Goal: Task Accomplishment & Management: Use online tool/utility

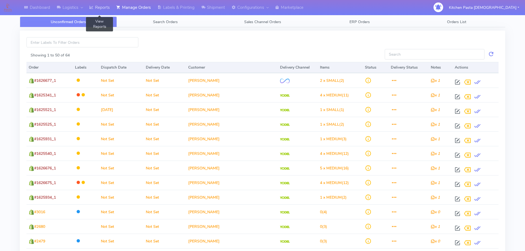
click at [105, 6] on link "Reports" at bounding box center [99, 7] width 27 height 15
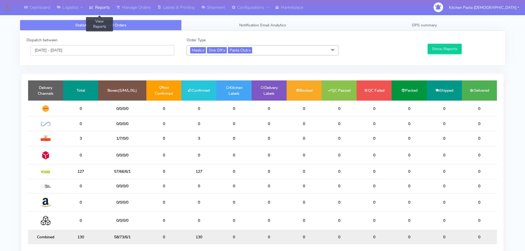
drag, startPoint x: 75, startPoint y: 47, endPoint x: 75, endPoint y: 53, distance: 5.8
click at [75, 48] on input "[DATE] - [DATE]" at bounding box center [103, 50] width 144 height 10
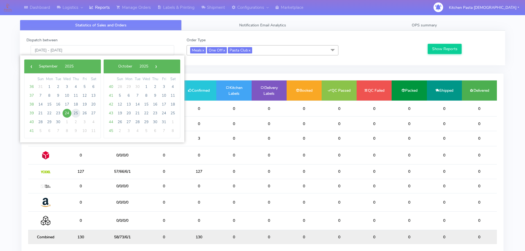
click at [77, 111] on span "25" at bounding box center [75, 113] width 9 height 9
type input "25/09/2025 - 25/09/2025"
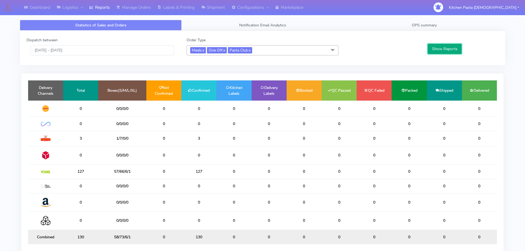
click at [439, 48] on button "Show Reports" at bounding box center [445, 49] width 34 height 10
click at [434, 28] on link "OPS summary" at bounding box center [424, 25] width 162 height 11
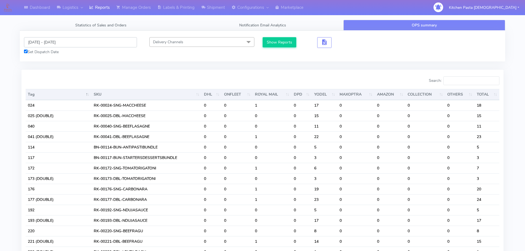
click at [45, 43] on input "[DATE] - [DATE]" at bounding box center [80, 42] width 113 height 10
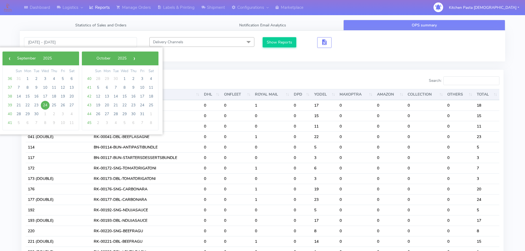
click at [46, 106] on span "24" at bounding box center [45, 105] width 9 height 9
click at [50, 107] on span "25" at bounding box center [54, 105] width 9 height 9
type input "24/09/2025 - 25/09/2025"
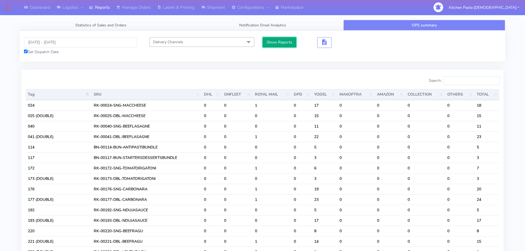
click at [276, 44] on button "Show Reports" at bounding box center [280, 42] width 34 height 10
click at [458, 80] on input "Search:" at bounding box center [471, 80] width 56 height 9
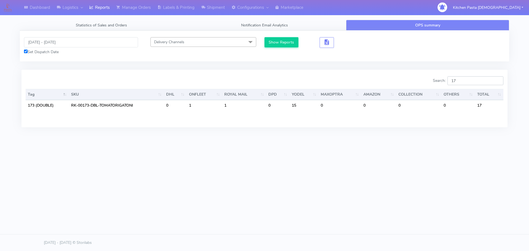
type input "1"
type input "2"
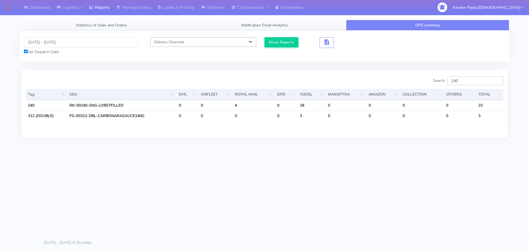
type input "240"
click at [52, 44] on input "24/09/2025 - 25/09/2025" at bounding box center [81, 42] width 114 height 10
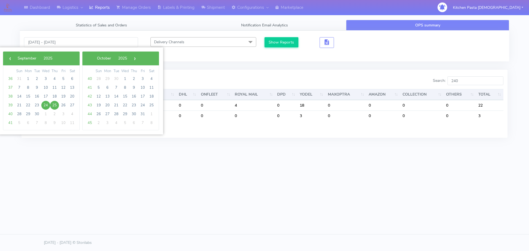
click at [46, 104] on span "24" at bounding box center [45, 105] width 9 height 9
type input "[DATE] - [DATE]"
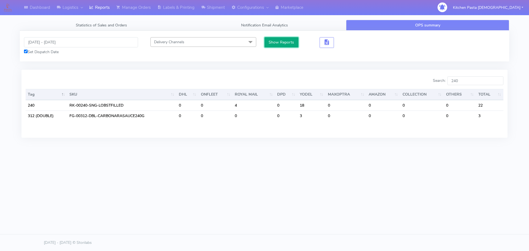
click at [276, 42] on button "Show Reports" at bounding box center [281, 42] width 34 height 10
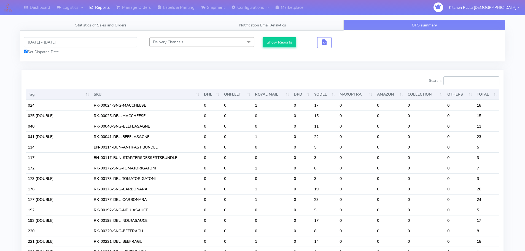
click at [472, 80] on input "Search:" at bounding box center [471, 80] width 56 height 9
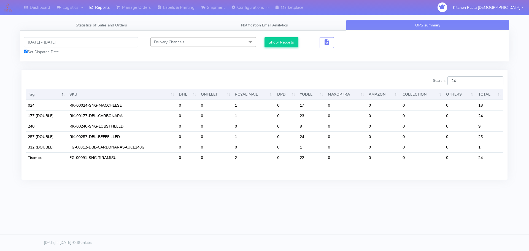
type input "240"
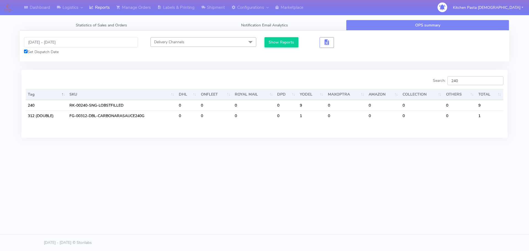
drag, startPoint x: 486, startPoint y: 82, endPoint x: 435, endPoint y: 82, distance: 50.7
click at [435, 82] on div "Search: 240" at bounding box center [386, 81] width 235 height 11
type input "3"
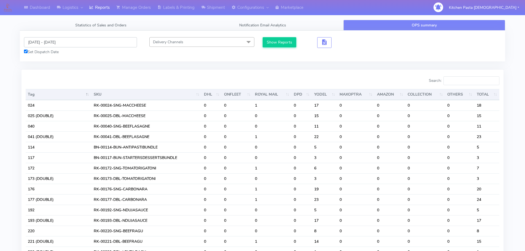
click at [50, 42] on input "[DATE] - [DATE]" at bounding box center [80, 42] width 113 height 10
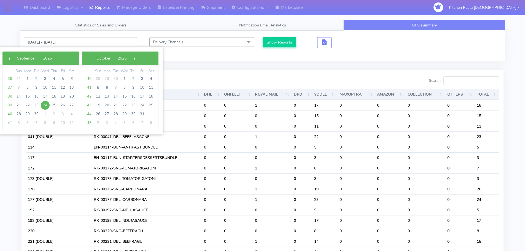
click at [50, 42] on input "[DATE] - [DATE]" at bounding box center [80, 42] width 113 height 10
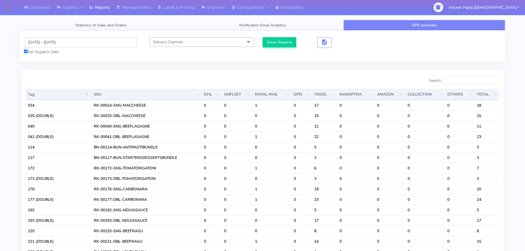
drag, startPoint x: 76, startPoint y: 43, endPoint x: 76, endPoint y: 47, distance: 3.9
click at [76, 44] on input "[DATE] - [DATE]" at bounding box center [80, 42] width 113 height 10
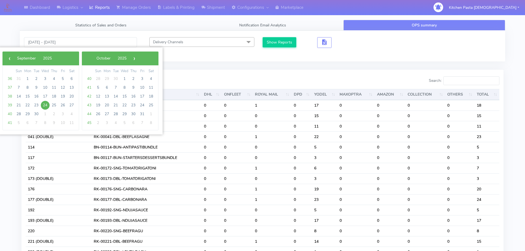
click at [42, 106] on span "24" at bounding box center [45, 105] width 9 height 9
click at [50, 105] on span "25" at bounding box center [54, 105] width 9 height 9
type input "24/09/2025 - 25/09/2025"
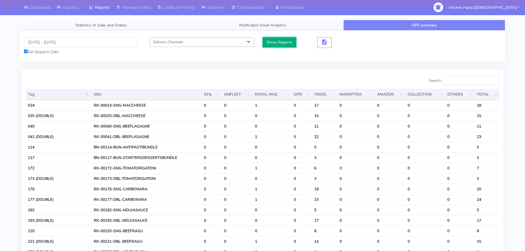
click at [277, 43] on button "Show Reports" at bounding box center [280, 42] width 34 height 10
click at [459, 80] on input "Search:" at bounding box center [471, 80] width 56 height 9
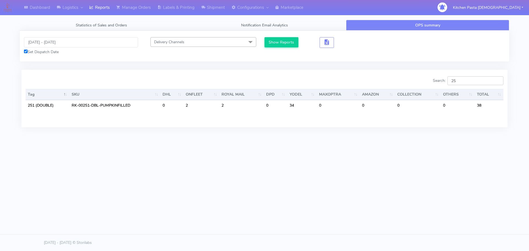
type input "2"
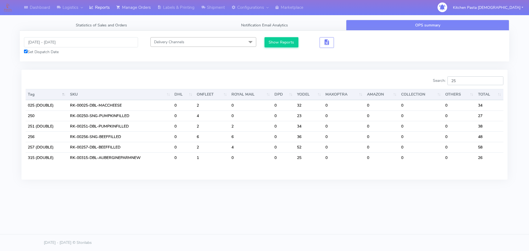
type input "2"
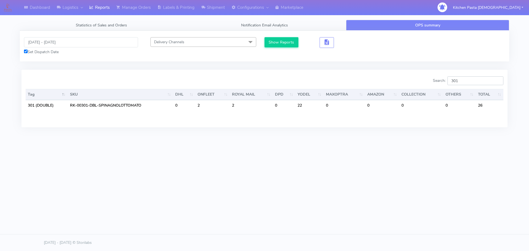
click at [477, 80] on input "301" at bounding box center [475, 80] width 56 height 9
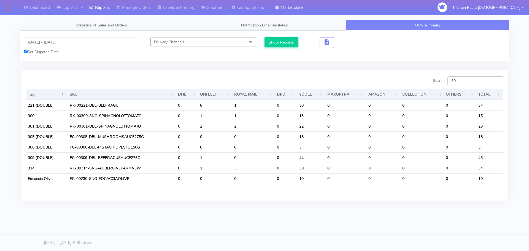
type input "3"
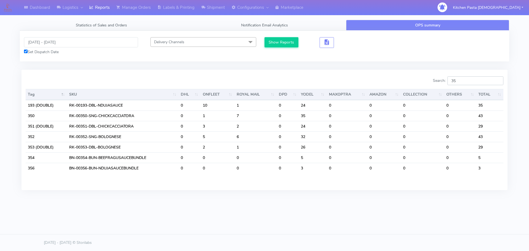
type input "3"
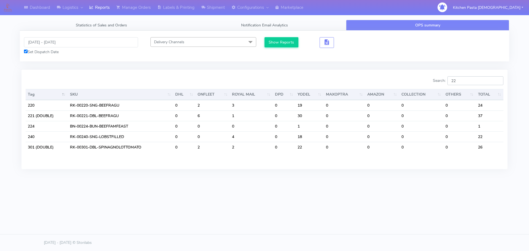
type input "2"
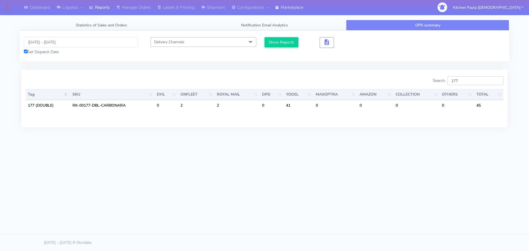
type input "177"
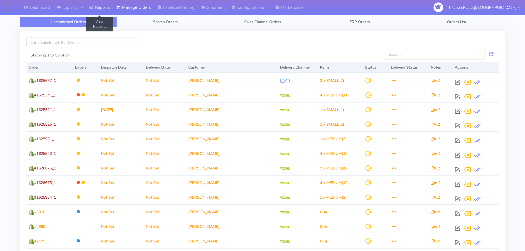
click at [103, 9] on link "Reports" at bounding box center [99, 7] width 27 height 15
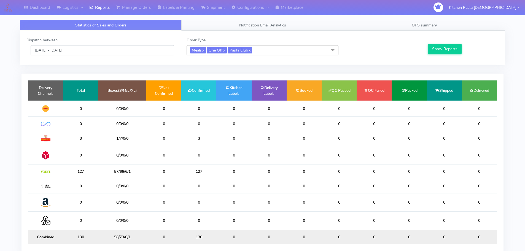
click at [74, 50] on input "[DATE] - [DATE]" at bounding box center [103, 50] width 144 height 10
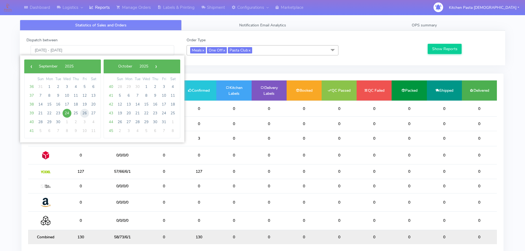
click at [85, 111] on span "26" at bounding box center [84, 113] width 9 height 9
type input "26/09/2025 - 26/09/2025"
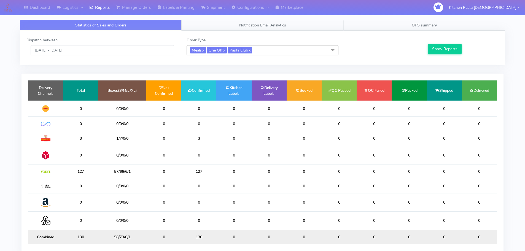
click at [410, 25] on link "OPS summary" at bounding box center [424, 25] width 162 height 11
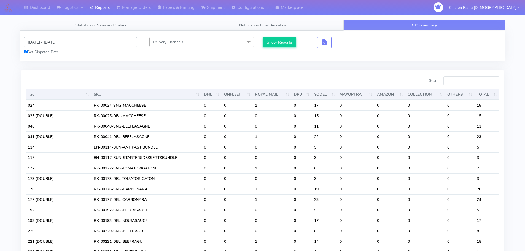
click at [70, 47] on input "[DATE] - [DATE]" at bounding box center [80, 42] width 113 height 10
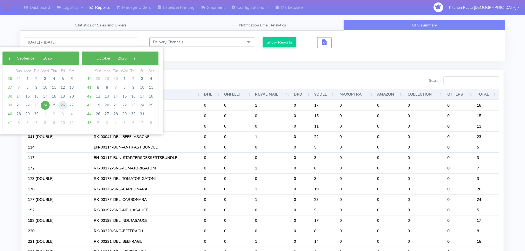
click at [63, 105] on span "26" at bounding box center [62, 105] width 9 height 9
click at [16, 112] on span "28" at bounding box center [18, 114] width 9 height 9
type input "26/09/2025 - 28/09/2025"
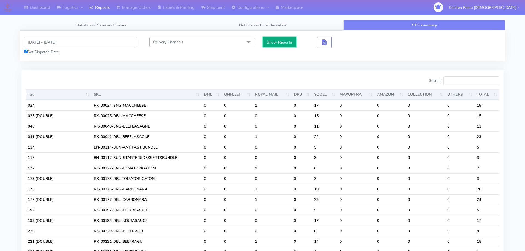
click at [274, 42] on button "Show Reports" at bounding box center [280, 42] width 34 height 10
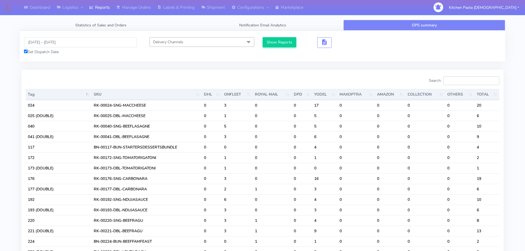
click at [467, 79] on input "Search:" at bounding box center [471, 80] width 56 height 9
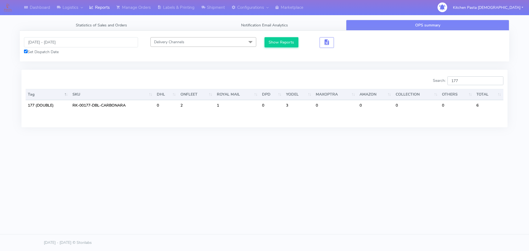
type input "177"
click at [217, 9] on link "Shipment" at bounding box center [213, 7] width 30 height 15
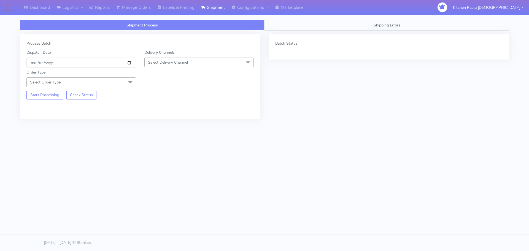
click at [183, 61] on span "Select Delivery Channel" at bounding box center [168, 62] width 40 height 5
click at [155, 126] on div "Yodel" at bounding box center [199, 124] width 104 height 6
click at [123, 75] on div "Order Type Select Order Type Meal Kit Gift QCOM ATAVI" at bounding box center [81, 78] width 118 height 18
click at [117, 82] on span "Select Order Type" at bounding box center [81, 82] width 110 height 10
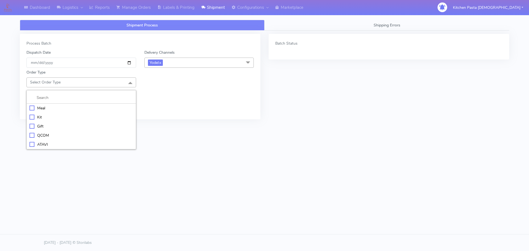
click at [65, 107] on div "Meal" at bounding box center [81, 108] width 104 height 6
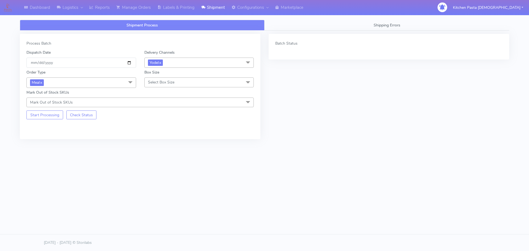
click at [182, 84] on span "Select Box Size" at bounding box center [199, 82] width 110 height 10
click at [167, 110] on div "Small" at bounding box center [199, 108] width 104 height 6
click at [57, 114] on button "Start Processing" at bounding box center [44, 114] width 37 height 9
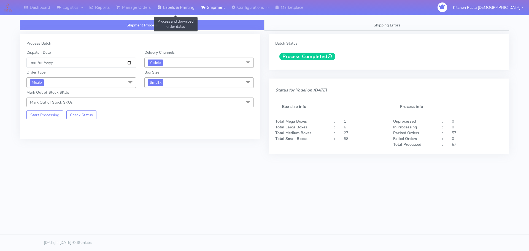
click at [178, 9] on link "Labels & Printing" at bounding box center [176, 7] width 44 height 15
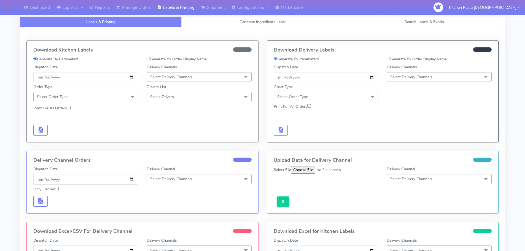
click at [415, 79] on span "Select Delivery Channels" at bounding box center [411, 76] width 42 height 5
drag, startPoint x: 405, startPoint y: 139, endPoint x: 392, endPoint y: 102, distance: 39.2
click at [406, 139] on div "Yodel" at bounding box center [439, 139] width 99 height 6
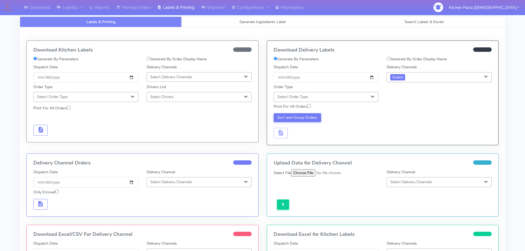
drag, startPoint x: 370, startPoint y: 94, endPoint x: 356, endPoint y: 101, distance: 15.6
click at [370, 94] on span at bounding box center [372, 97] width 11 height 10
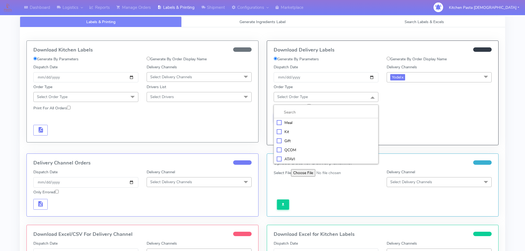
drag, startPoint x: 320, startPoint y: 124, endPoint x: 359, endPoint y: 112, distance: 40.4
click at [321, 124] on div "Meal" at bounding box center [326, 123] width 99 height 6
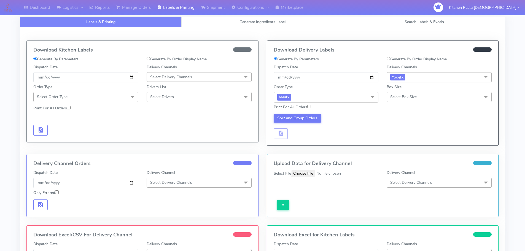
drag, startPoint x: 405, startPoint y: 96, endPoint x: 389, endPoint y: 113, distance: 23.2
click at [405, 95] on span "Select Box Size" at bounding box center [403, 96] width 26 height 5
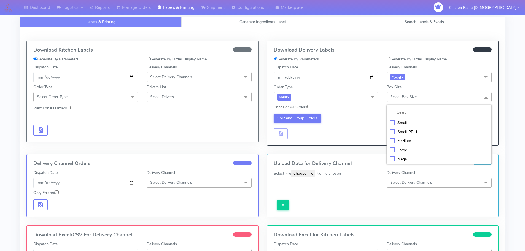
click at [393, 122] on div "Small" at bounding box center [439, 123] width 99 height 6
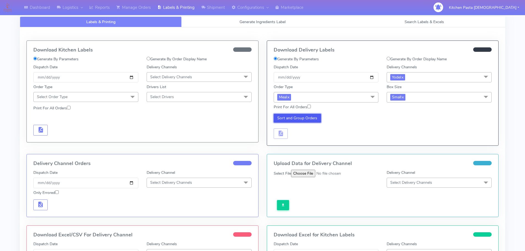
click at [307, 119] on button "Sort and Group Orders" at bounding box center [298, 118] width 48 height 9
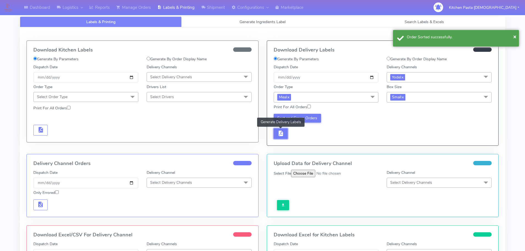
click at [284, 134] on span "button" at bounding box center [280, 134] width 7 height 5
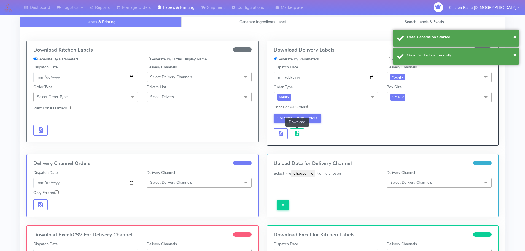
click at [297, 133] on span "button" at bounding box center [297, 134] width 7 height 5
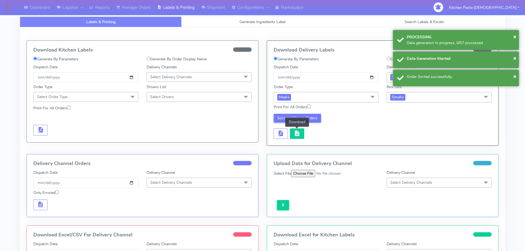
click at [303, 135] on button "button" at bounding box center [297, 133] width 14 height 11
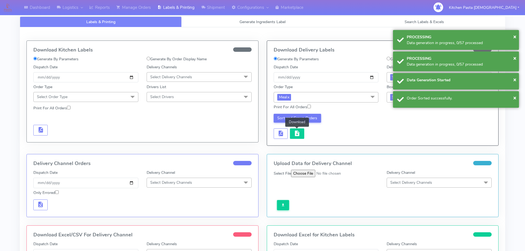
click at [297, 134] on span "button" at bounding box center [297, 134] width 7 height 5
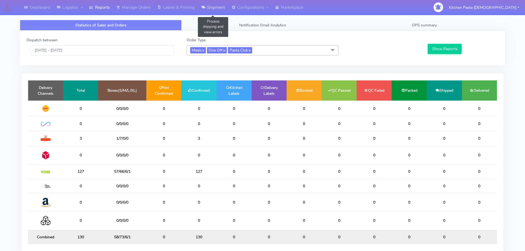
click at [221, 12] on link "Shipment" at bounding box center [213, 7] width 30 height 15
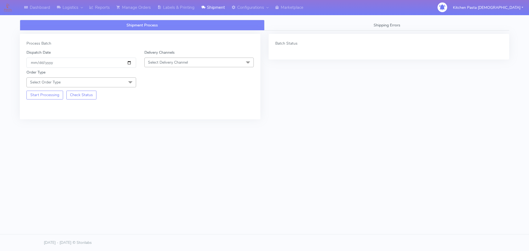
click at [214, 62] on span "Select Delivery Channel" at bounding box center [199, 63] width 110 height 10
click at [158, 123] on div "Yodel" at bounding box center [199, 124] width 104 height 6
click at [112, 83] on span "Select Order Type" at bounding box center [81, 82] width 110 height 10
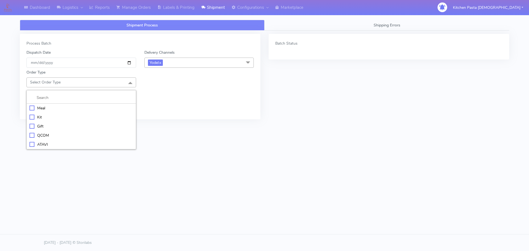
click at [51, 106] on div "Meal" at bounding box center [81, 108] width 104 height 6
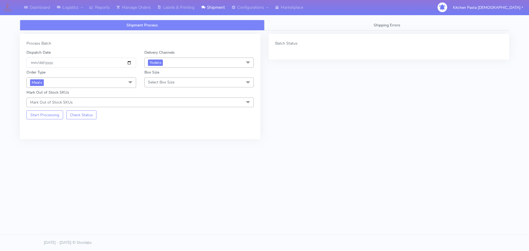
click at [174, 80] on span "Select Box Size" at bounding box center [161, 82] width 26 height 5
click at [157, 143] on div "Mega" at bounding box center [199, 145] width 104 height 6
click at [44, 115] on button "Start Processing" at bounding box center [44, 114] width 37 height 9
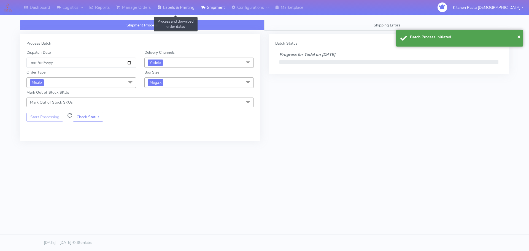
click at [175, 12] on link "Labels & Printing" at bounding box center [176, 7] width 44 height 15
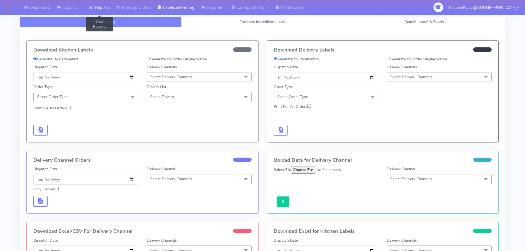
click at [98, 7] on link "Reports" at bounding box center [99, 7] width 27 height 15
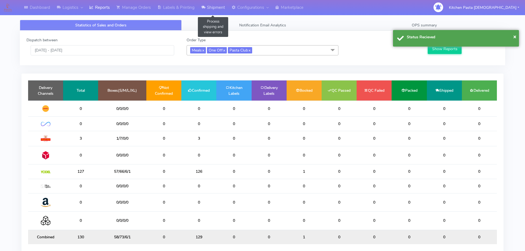
click at [220, 7] on link "Shipment" at bounding box center [213, 7] width 30 height 15
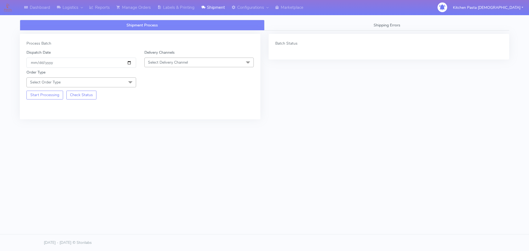
click at [178, 65] on span "Select Delivery Channel" at bounding box center [168, 62] width 40 height 5
click at [155, 121] on div "Yodel" at bounding box center [199, 124] width 104 height 6
click at [124, 84] on span "Select Order Type" at bounding box center [81, 82] width 110 height 10
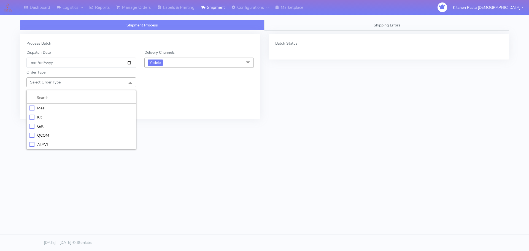
click at [55, 112] on li "Meal" at bounding box center [81, 108] width 109 height 9
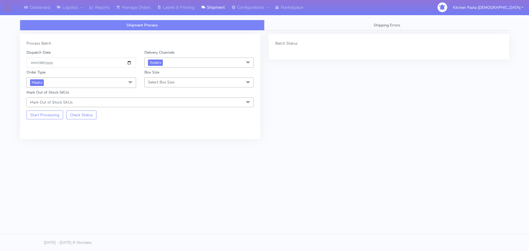
click at [163, 83] on span "Select Box Size" at bounding box center [161, 82] width 26 height 5
click at [157, 142] on div "Mega" at bounding box center [199, 145] width 104 height 6
click at [48, 113] on button "Start Processing" at bounding box center [44, 114] width 37 height 9
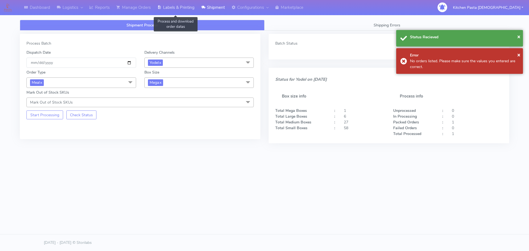
click at [172, 8] on link "Labels & Printing" at bounding box center [176, 7] width 44 height 15
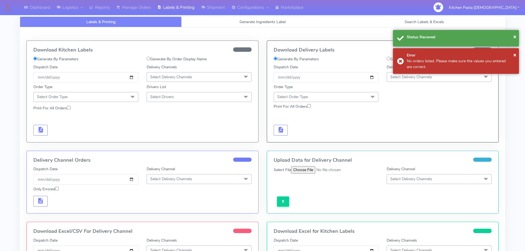
click at [399, 78] on span "Select Delivery Channels" at bounding box center [411, 76] width 42 height 5
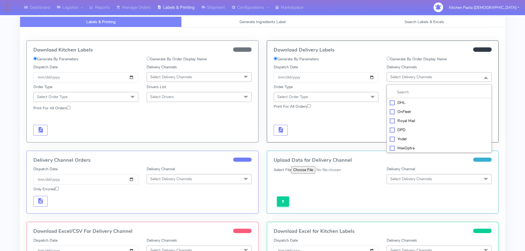
click at [397, 137] on div "Yodel" at bounding box center [439, 139] width 99 height 6
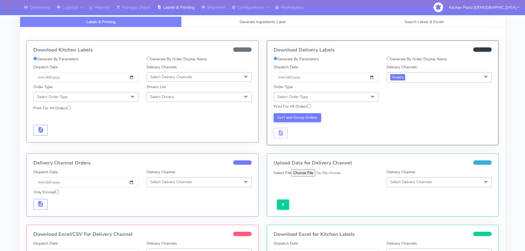
click at [365, 98] on span "Select Order Type" at bounding box center [326, 97] width 105 height 10
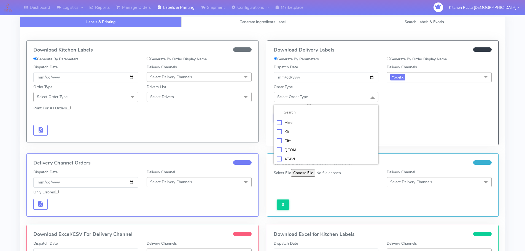
click at [292, 123] on div "Meal" at bounding box center [326, 123] width 99 height 6
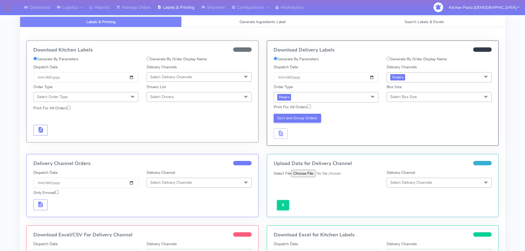
click at [400, 99] on span "Select Box Size" at bounding box center [403, 96] width 26 height 5
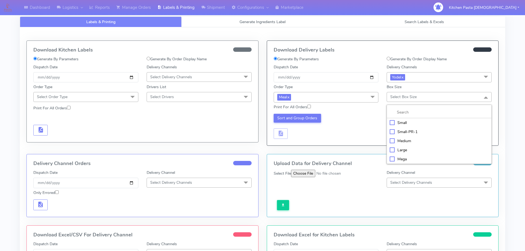
click at [398, 157] on div "Mega" at bounding box center [439, 159] width 99 height 6
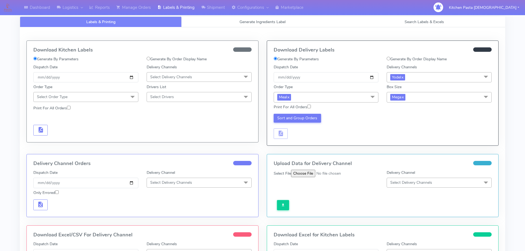
drag, startPoint x: 294, startPoint y: 111, endPoint x: 296, endPoint y: 113, distance: 3.1
click at [295, 111] on div "Print For All Orders" at bounding box center [325, 108] width 113 height 8
click at [299, 116] on button "Sort and Group Orders" at bounding box center [298, 118] width 48 height 9
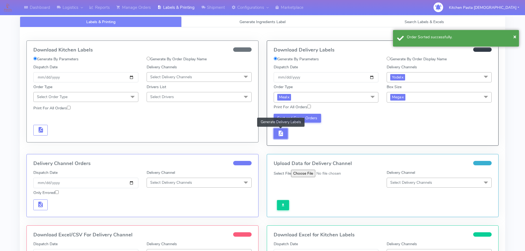
drag, startPoint x: 285, startPoint y: 138, endPoint x: 290, endPoint y: 135, distance: 5.6
click at [286, 137] on button "button" at bounding box center [281, 133] width 14 height 11
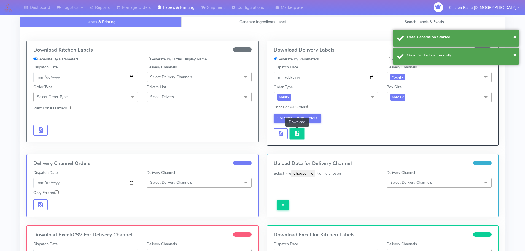
click at [302, 129] on button "button" at bounding box center [297, 133] width 14 height 11
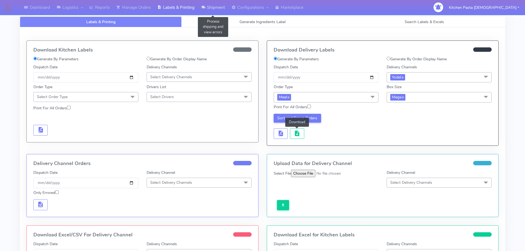
click at [220, 10] on link "Shipment" at bounding box center [213, 7] width 30 height 15
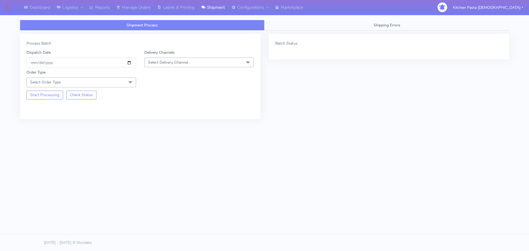
drag, startPoint x: 180, startPoint y: 65, endPoint x: 166, endPoint y: 85, distance: 23.6
click at [180, 65] on span "Select Delivery Channel" at bounding box center [199, 63] width 110 height 10
click at [163, 121] on li "Yodel" at bounding box center [199, 124] width 109 height 9
click at [128, 85] on span at bounding box center [130, 82] width 11 height 10
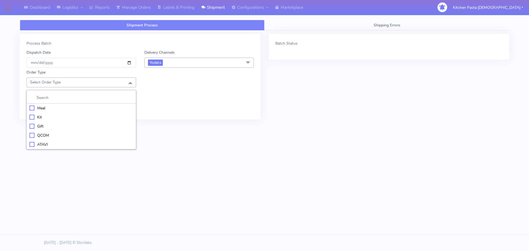
click at [86, 108] on div "Meal" at bounding box center [81, 108] width 104 height 6
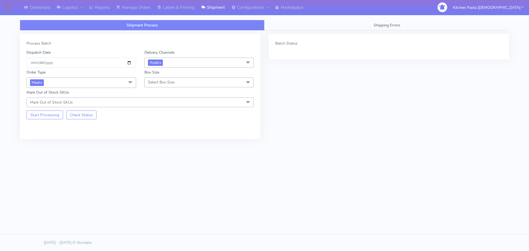
click at [163, 86] on span "Select Box Size" at bounding box center [199, 82] width 110 height 10
click at [159, 133] on div "Large" at bounding box center [199, 135] width 104 height 6
click at [61, 116] on button "Start Processing" at bounding box center [44, 114] width 37 height 9
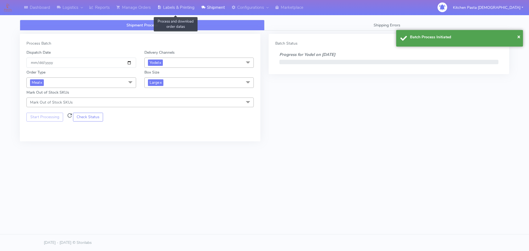
click at [186, 9] on link "Labels & Printing" at bounding box center [176, 7] width 44 height 15
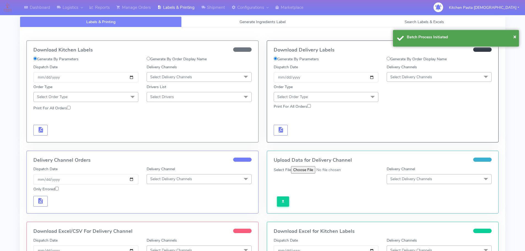
click at [408, 79] on span "Select Delivery Channels" at bounding box center [411, 76] width 42 height 5
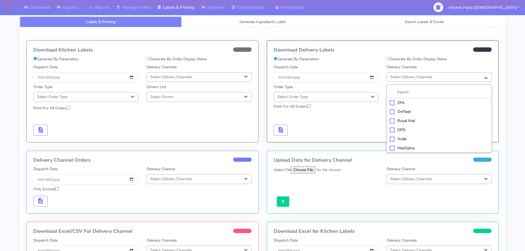
click at [410, 141] on div "Yodel" at bounding box center [439, 139] width 99 height 6
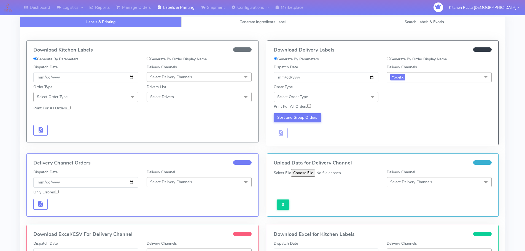
click at [367, 98] on span "Select Order Type" at bounding box center [326, 97] width 105 height 10
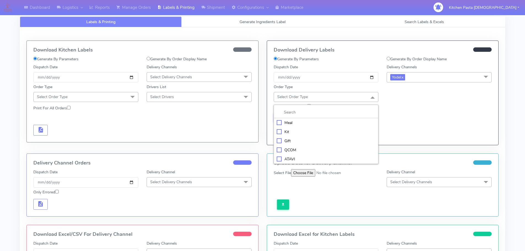
click at [305, 121] on div "Meal" at bounding box center [326, 123] width 99 height 6
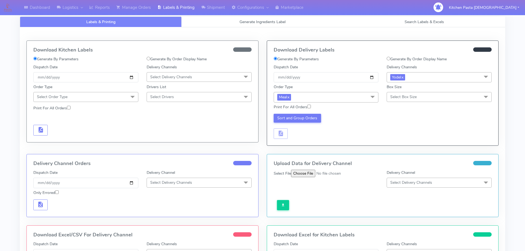
click at [397, 101] on span "Select Box Size" at bounding box center [438, 97] width 105 height 10
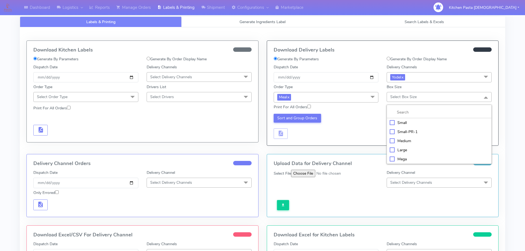
click at [393, 145] on li "Large" at bounding box center [439, 149] width 104 height 9
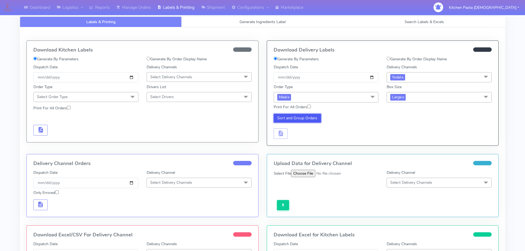
click at [288, 114] on button "Sort and Group Orders" at bounding box center [298, 118] width 48 height 9
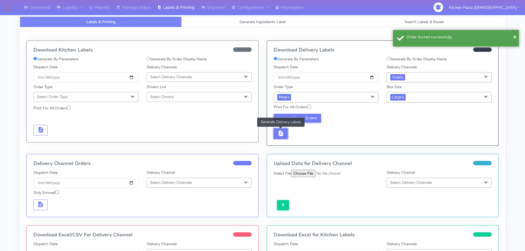
click at [282, 129] on button "button" at bounding box center [281, 133] width 14 height 11
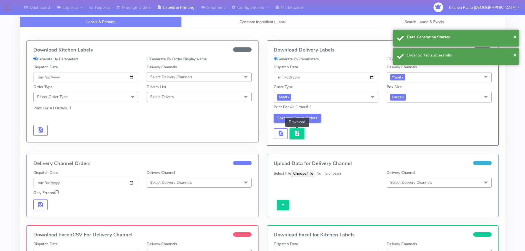
click at [294, 134] on span "button" at bounding box center [297, 134] width 7 height 5
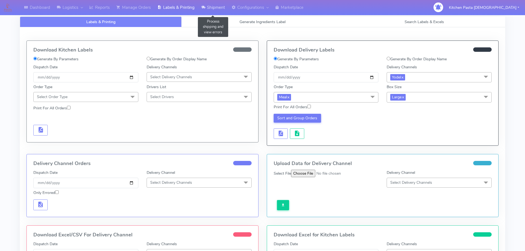
click at [209, 3] on link "Shipment" at bounding box center [213, 7] width 30 height 15
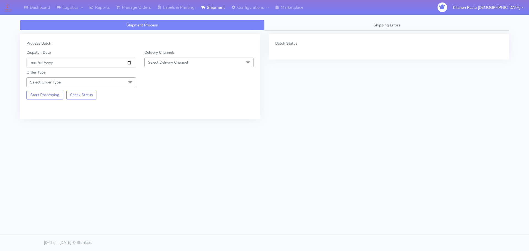
click at [187, 62] on span "Select Delivery Channel" at bounding box center [168, 62] width 40 height 5
click at [153, 125] on div "Yodel" at bounding box center [199, 124] width 104 height 6
click at [124, 79] on span "Select Order Type" at bounding box center [81, 82] width 110 height 10
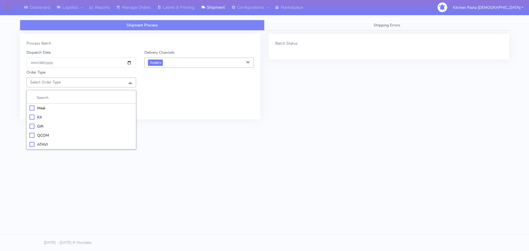
click at [67, 109] on div "Meal" at bounding box center [81, 108] width 104 height 6
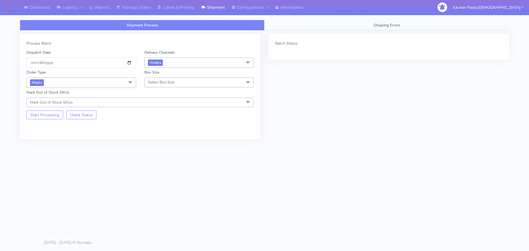
click at [149, 83] on span "Select Box Size" at bounding box center [161, 82] width 26 height 5
click at [156, 125] on div "Medium" at bounding box center [199, 126] width 104 height 6
click at [53, 119] on button "Start Processing" at bounding box center [44, 114] width 37 height 9
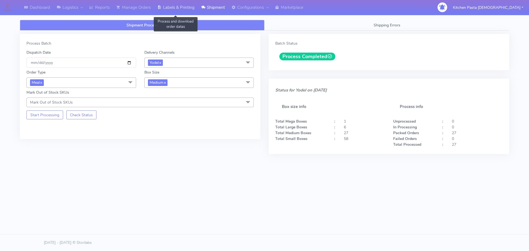
click at [170, 8] on link "Labels & Printing" at bounding box center [176, 7] width 44 height 15
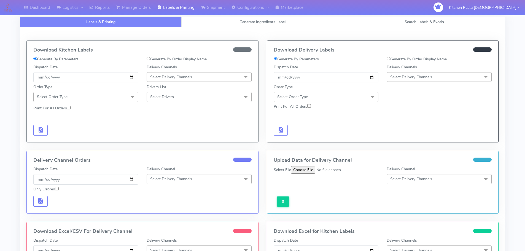
click at [453, 73] on span "Select Delivery Channels" at bounding box center [438, 77] width 105 height 10
click at [396, 136] on li "Yodel" at bounding box center [439, 138] width 104 height 9
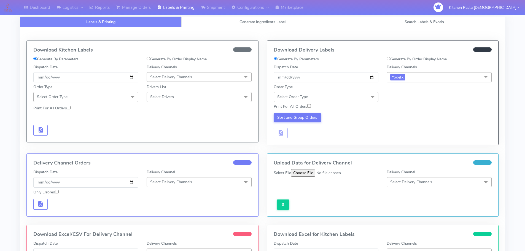
click at [352, 98] on span "Select Order Type" at bounding box center [326, 97] width 105 height 10
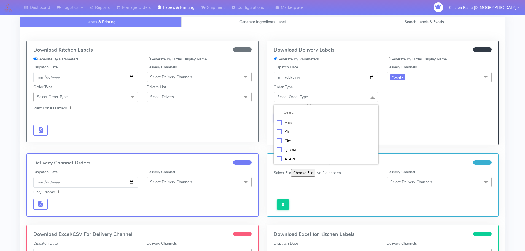
drag, startPoint x: 301, startPoint y: 122, endPoint x: 326, endPoint y: 116, distance: 25.0
click at [302, 122] on div "Meal" at bounding box center [326, 123] width 99 height 6
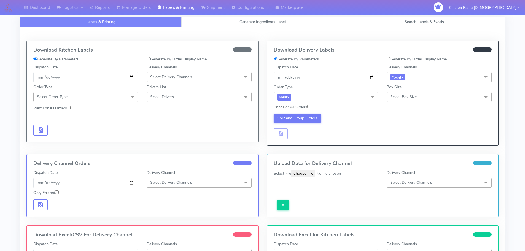
click at [411, 97] on span "Select Box Size" at bounding box center [403, 96] width 26 height 5
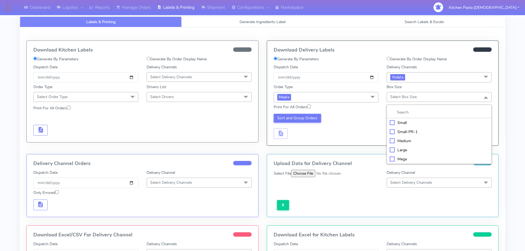
click at [400, 139] on div "Medium" at bounding box center [439, 141] width 99 height 6
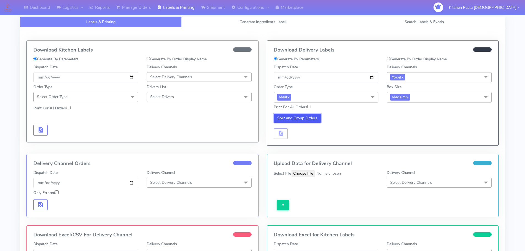
click at [302, 115] on button "Sort and Group Orders" at bounding box center [298, 118] width 48 height 9
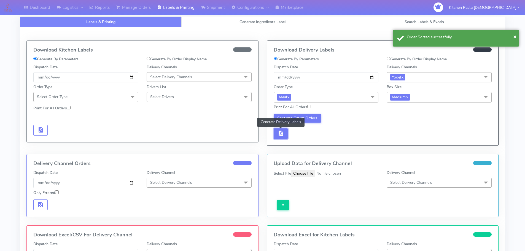
click at [281, 134] on span "button" at bounding box center [280, 134] width 7 height 5
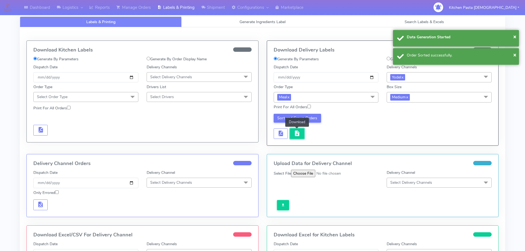
click at [299, 133] on span "button" at bounding box center [297, 134] width 7 height 5
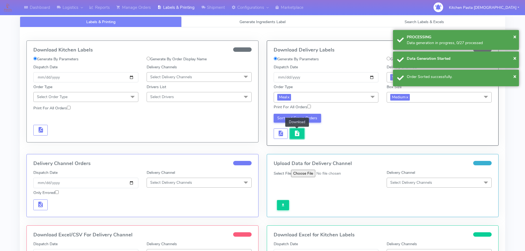
click at [295, 132] on span "button" at bounding box center [297, 134] width 7 height 5
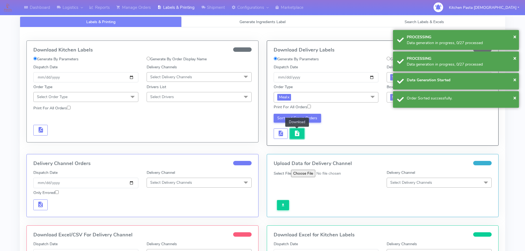
click at [299, 132] on span "button" at bounding box center [297, 134] width 7 height 5
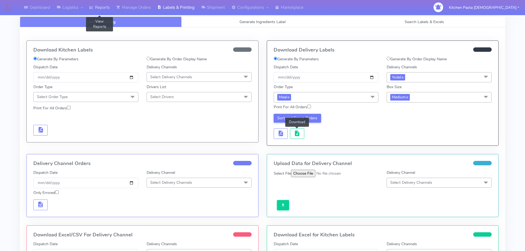
click at [99, 12] on link "Reports" at bounding box center [99, 7] width 27 height 15
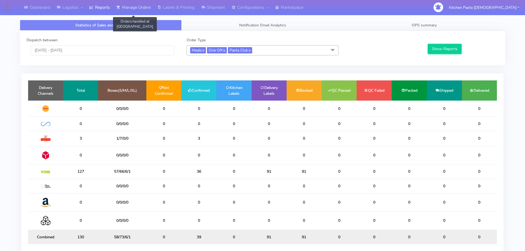
click at [146, 13] on link "Manage Orders" at bounding box center [133, 7] width 41 height 15
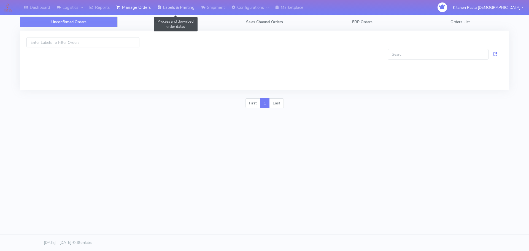
click at [172, 11] on link "Labels & Printing" at bounding box center [176, 7] width 44 height 15
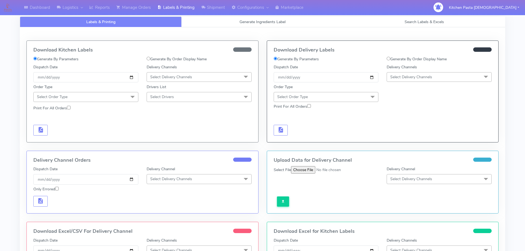
click at [169, 74] on span "Select Delivery Channels" at bounding box center [199, 77] width 105 height 10
click at [168, 119] on div "Royal Mail" at bounding box center [199, 121] width 99 height 6
click at [117, 98] on span "Select Order Type" at bounding box center [85, 97] width 105 height 10
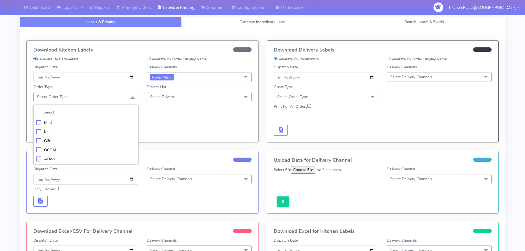
drag, startPoint x: 64, startPoint y: 122, endPoint x: 145, endPoint y: 118, distance: 80.5
click at [65, 122] on div "Meal" at bounding box center [85, 123] width 99 height 6
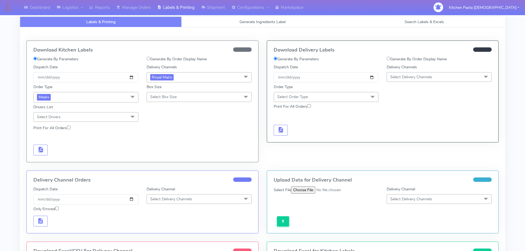
click at [185, 100] on span "Select Box Size" at bounding box center [199, 97] width 105 height 10
click at [158, 138] on div "Medium" at bounding box center [199, 141] width 99 height 6
click at [43, 148] on span "button" at bounding box center [40, 150] width 7 height 5
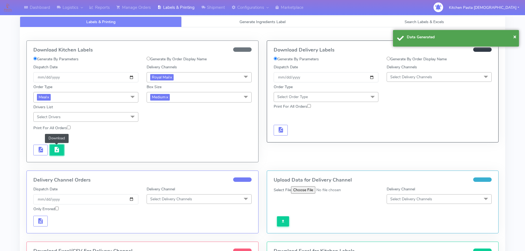
click at [55, 154] on button "button" at bounding box center [57, 150] width 14 height 11
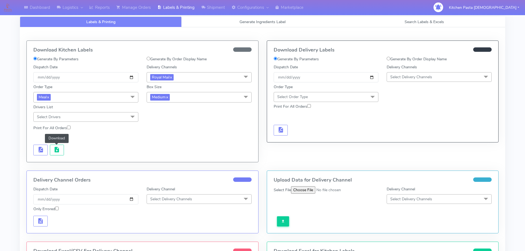
drag, startPoint x: 190, startPoint y: 96, endPoint x: 187, endPoint y: 101, distance: 5.8
click at [190, 96] on span "Medium x" at bounding box center [199, 97] width 105 height 10
drag, startPoint x: 163, startPoint y: 125, endPoint x: 159, endPoint y: 125, distance: 3.9
click at [164, 125] on div "Small" at bounding box center [199, 123] width 99 height 6
click at [42, 148] on span "button" at bounding box center [40, 150] width 7 height 5
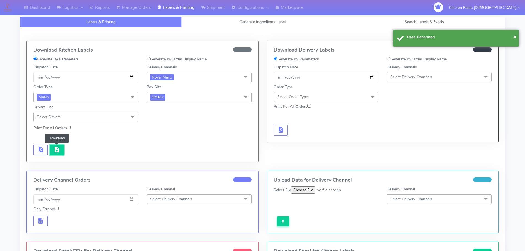
drag, startPoint x: 48, startPoint y: 150, endPoint x: 58, endPoint y: 154, distance: 11.7
click at [58, 154] on button "button" at bounding box center [57, 150] width 14 height 11
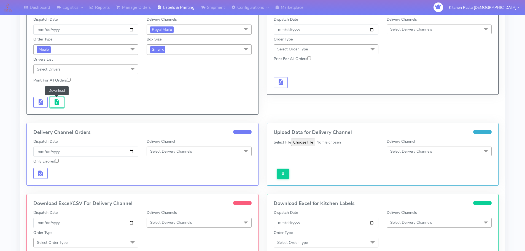
scroll to position [55, 0]
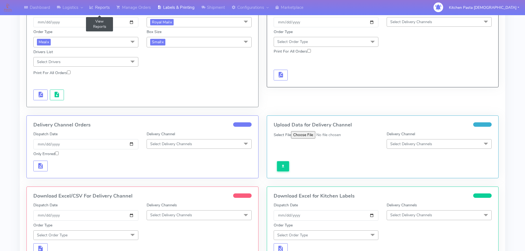
click at [101, 8] on link "Reports" at bounding box center [99, 7] width 27 height 15
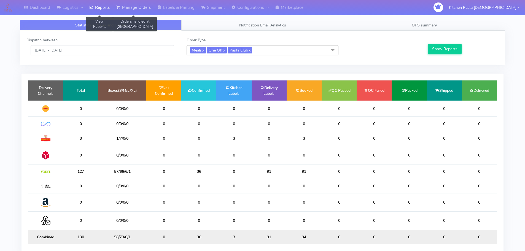
click at [152, 10] on link "Manage Orders" at bounding box center [133, 7] width 41 height 15
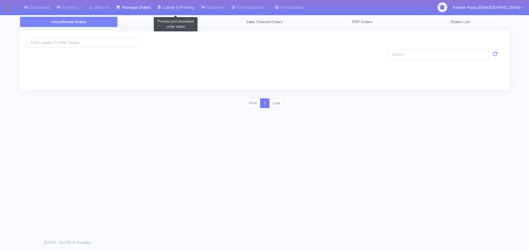
click at [172, 2] on link "Labels & Printing" at bounding box center [176, 7] width 44 height 15
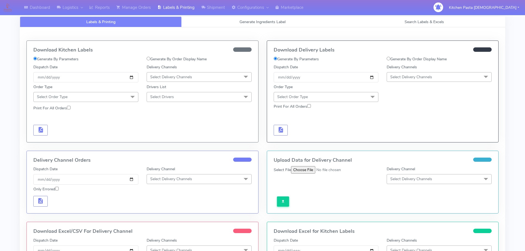
click at [166, 75] on span "Select Delivery Channels" at bounding box center [171, 76] width 42 height 5
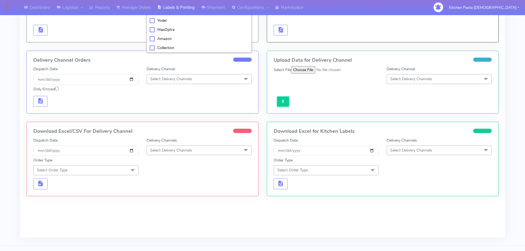
scroll to position [110, 0]
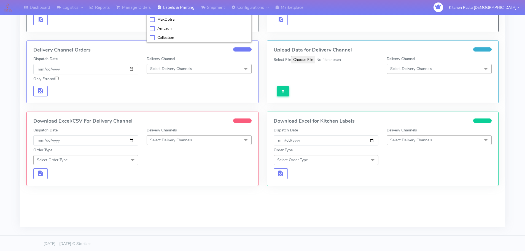
click at [180, 140] on span "Select Delivery Channels" at bounding box center [171, 139] width 42 height 5
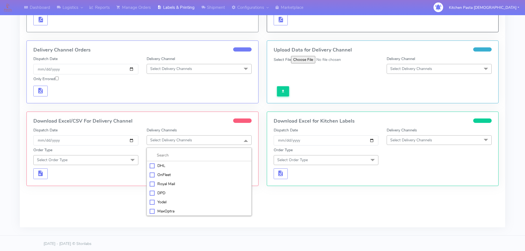
click at [160, 184] on div "Royal Mail" at bounding box center [199, 184] width 99 height 6
click at [122, 156] on span "Select Order Type" at bounding box center [85, 160] width 105 height 10
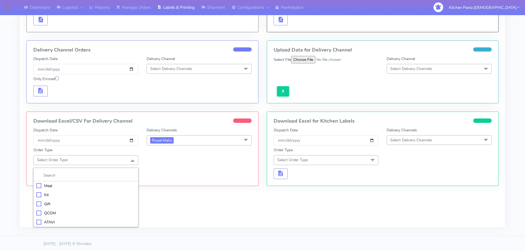
click at [74, 185] on div "Meal" at bounding box center [85, 186] width 99 height 6
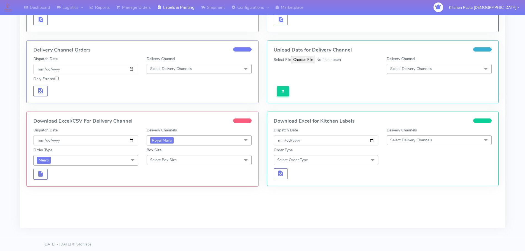
click at [172, 159] on span "Select Box Size" at bounding box center [163, 159] width 26 height 5
click at [163, 203] on div "Medium" at bounding box center [199, 204] width 99 height 6
click at [37, 175] on span "button" at bounding box center [40, 174] width 7 height 5
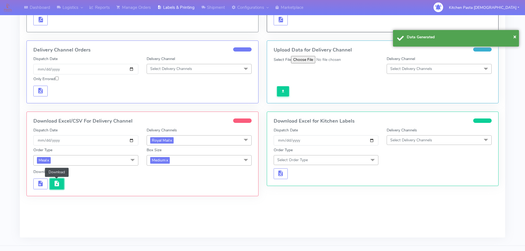
click at [54, 182] on span "button" at bounding box center [56, 184] width 7 height 5
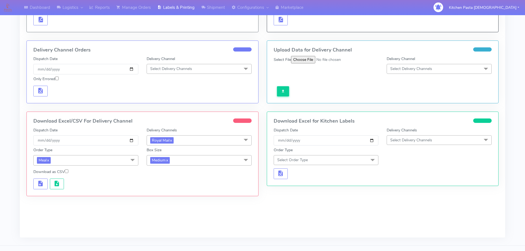
click at [214, 164] on span "Medium x" at bounding box center [199, 160] width 105 height 10
click at [164, 186] on div "Small" at bounding box center [199, 186] width 99 height 6
click at [42, 186] on span "button" at bounding box center [40, 184] width 7 height 5
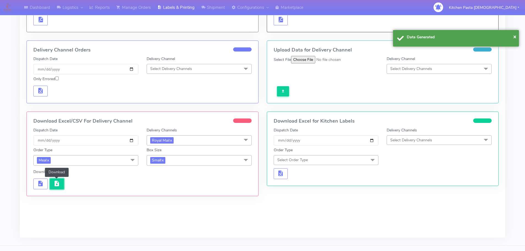
click at [52, 186] on button "button" at bounding box center [57, 184] width 14 height 11
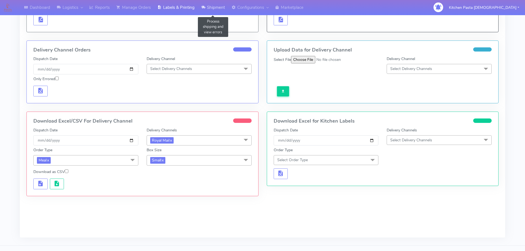
click at [211, 11] on link "Shipment" at bounding box center [213, 7] width 30 height 15
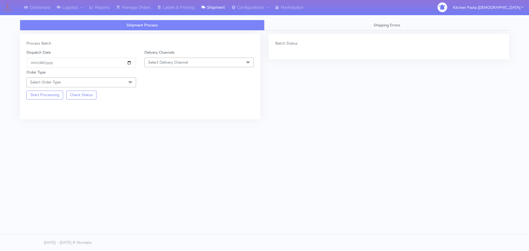
click at [192, 63] on span "Select Delivery Channel" at bounding box center [199, 63] width 110 height 10
drag, startPoint x: 163, startPoint y: 108, endPoint x: 118, endPoint y: 92, distance: 48.2
click at [163, 107] on div "Royal Mail" at bounding box center [199, 106] width 104 height 6
click at [114, 83] on span "Select Order Type" at bounding box center [81, 82] width 110 height 10
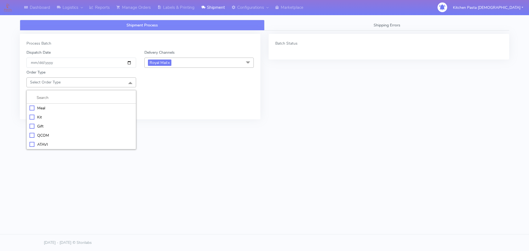
drag, startPoint x: 55, startPoint y: 109, endPoint x: 124, endPoint y: 82, distance: 74.0
click at [56, 109] on div "Meal" at bounding box center [81, 108] width 104 height 6
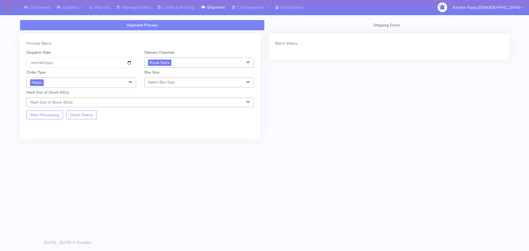
click at [181, 81] on span "Select Box Size" at bounding box center [199, 82] width 110 height 10
click at [155, 127] on div "Medium" at bounding box center [199, 126] width 104 height 6
click at [37, 111] on button "Start Processing" at bounding box center [44, 114] width 37 height 9
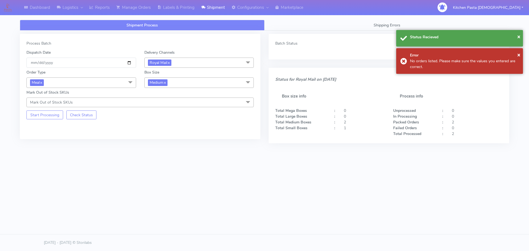
click at [170, 81] on span "Medium x" at bounding box center [199, 82] width 110 height 10
click at [165, 110] on div "Small" at bounding box center [199, 109] width 104 height 6
checkbox input "true"
checkbox input "false"
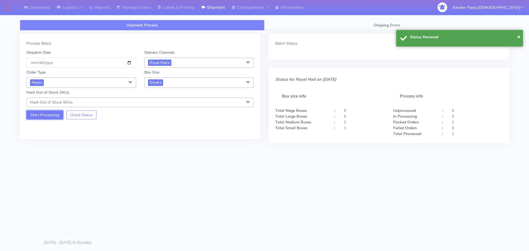
click at [49, 115] on button "Start Processing" at bounding box center [44, 114] width 37 height 9
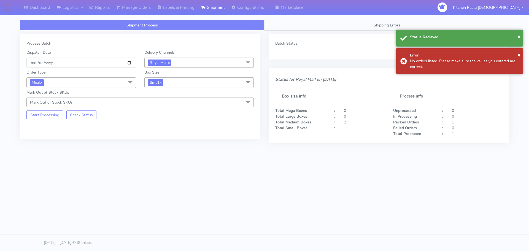
click at [209, 82] on span "Small x" at bounding box center [199, 82] width 110 height 10
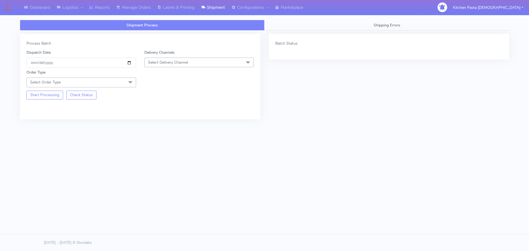
click at [169, 60] on span "Select Delivery Channel" at bounding box center [168, 62] width 40 height 5
click at [157, 107] on div "Royal Mail" at bounding box center [199, 106] width 104 height 6
click at [118, 81] on span "Select Order Type" at bounding box center [81, 82] width 110 height 10
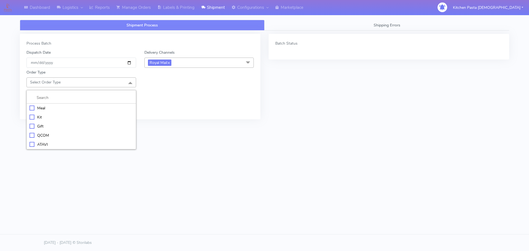
click at [211, 62] on span "Royal Mail x" at bounding box center [199, 63] width 110 height 10
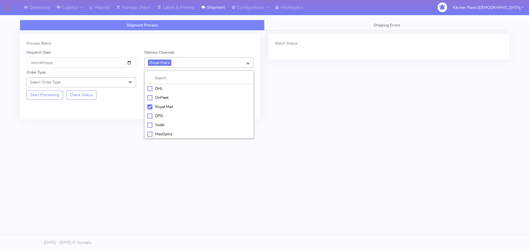
click at [155, 124] on div "Yodel" at bounding box center [199, 125] width 104 height 6
click at [109, 84] on span "Select Order Type" at bounding box center [81, 82] width 110 height 10
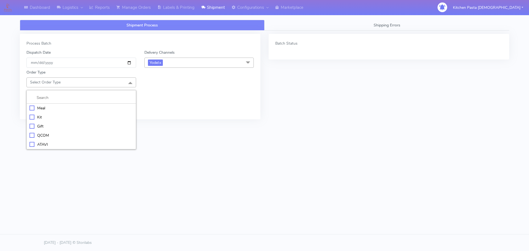
click at [75, 108] on div "Meal" at bounding box center [81, 108] width 104 height 6
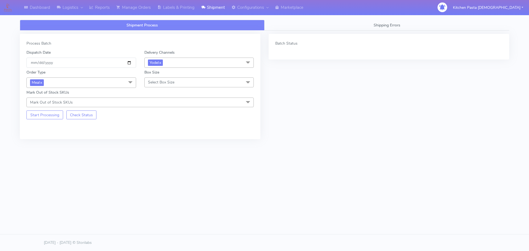
click at [169, 80] on span "Select Box Size" at bounding box center [161, 82] width 26 height 5
click at [164, 124] on div "Medium" at bounding box center [199, 126] width 104 height 6
click at [44, 116] on button "Start Processing" at bounding box center [44, 114] width 37 height 9
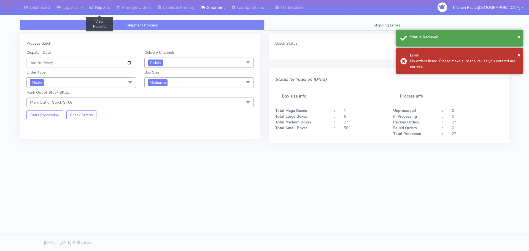
click at [110, 10] on link "Reports" at bounding box center [99, 7] width 27 height 15
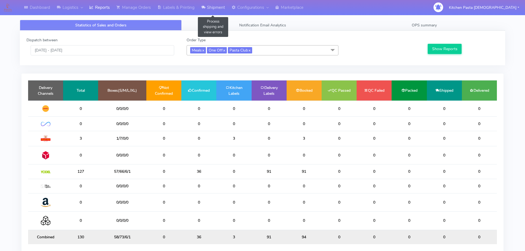
drag, startPoint x: 204, startPoint y: 7, endPoint x: 202, endPoint y: 15, distance: 7.6
click at [204, 7] on icon at bounding box center [203, 8] width 4 height 6
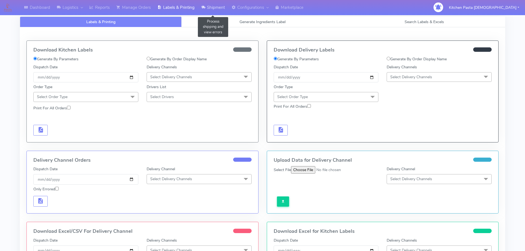
click at [218, 7] on link "Shipment" at bounding box center [213, 7] width 30 height 15
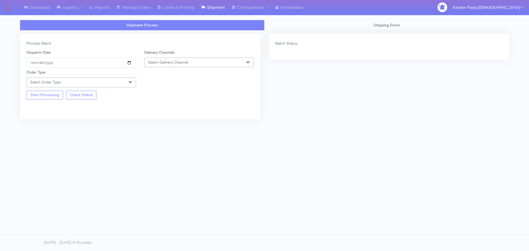
click at [188, 63] on span "Select Delivery Channel" at bounding box center [168, 62] width 40 height 5
click at [162, 124] on div "Yodel" at bounding box center [199, 124] width 104 height 6
click at [129, 83] on span at bounding box center [130, 82] width 11 height 10
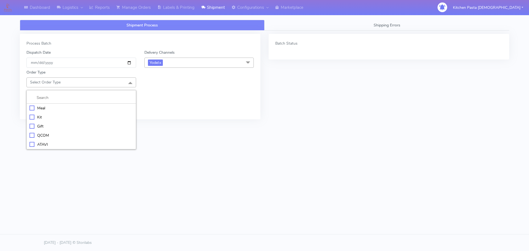
click at [78, 109] on div "Meal" at bounding box center [81, 108] width 104 height 6
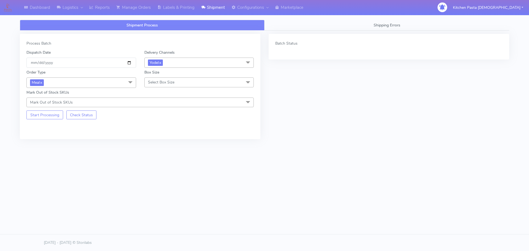
click at [160, 80] on span "Select Box Size" at bounding box center [161, 82] width 26 height 5
click at [162, 144] on div "Mega" at bounding box center [199, 145] width 104 height 6
click at [59, 118] on button "Start Processing" at bounding box center [44, 114] width 37 height 9
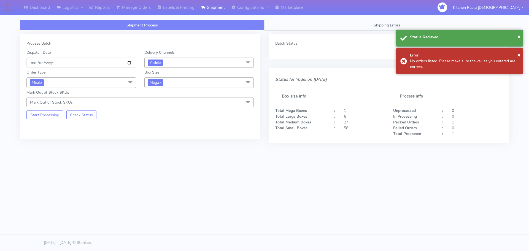
click at [177, 83] on span "Mega x" at bounding box center [199, 82] width 110 height 10
click at [164, 132] on li "Large" at bounding box center [199, 135] width 109 height 9
click at [58, 117] on button "Start Processing" at bounding box center [44, 114] width 37 height 9
click at [173, 83] on span "Large x" at bounding box center [199, 82] width 110 height 10
drag, startPoint x: 164, startPoint y: 130, endPoint x: 151, endPoint y: 130, distance: 12.9
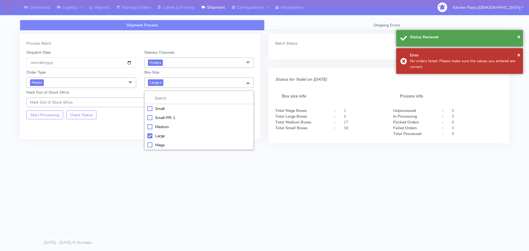
click at [164, 130] on li "Medium" at bounding box center [199, 126] width 109 height 9
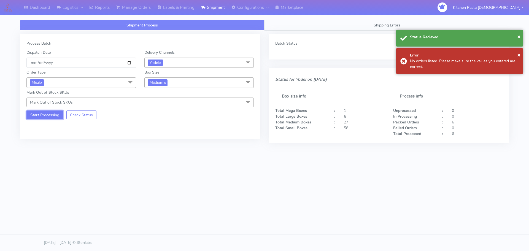
click at [44, 117] on button "Start Processing" at bounding box center [44, 114] width 37 height 9
click at [188, 83] on span "Medium x" at bounding box center [199, 82] width 110 height 10
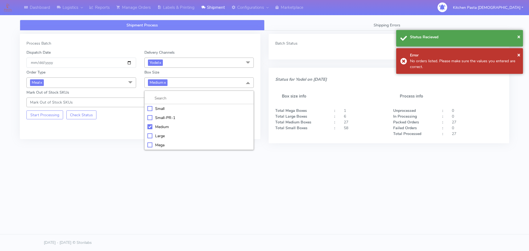
click at [153, 112] on li "Small" at bounding box center [199, 108] width 109 height 9
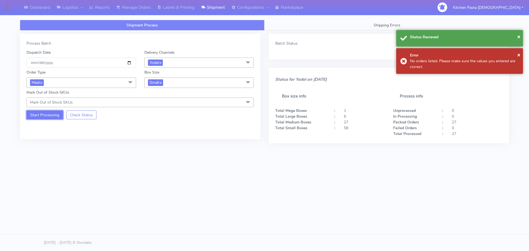
click at [50, 118] on button "Start Processing" at bounding box center [44, 114] width 37 height 9
click at [70, 14] on link "Logistics" at bounding box center [69, 7] width 33 height 15
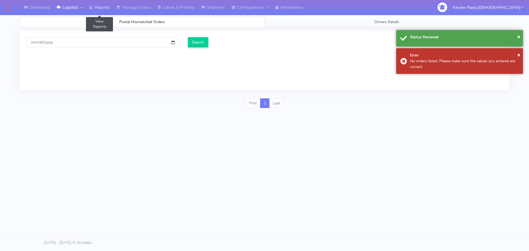
click at [91, 9] on icon at bounding box center [91, 8] width 4 height 6
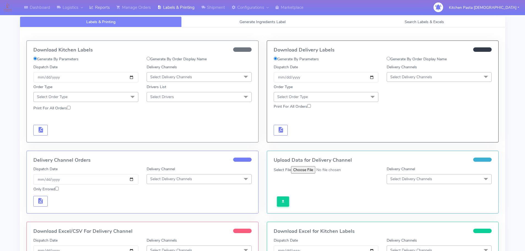
click at [102, 8] on link "Reports" at bounding box center [99, 7] width 27 height 15
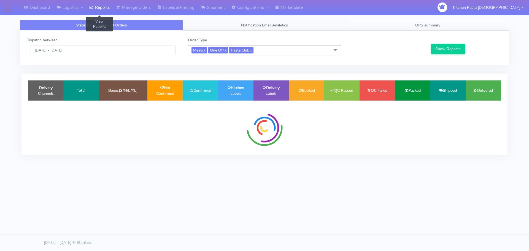
click at [417, 23] on span "OPS summary" at bounding box center [427, 25] width 25 height 5
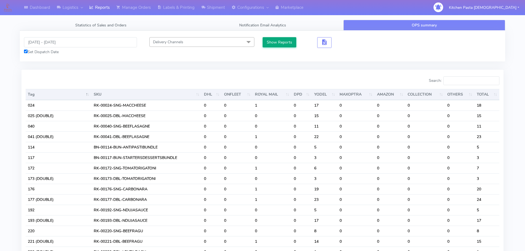
click at [287, 41] on button "Show Reports" at bounding box center [280, 42] width 34 height 10
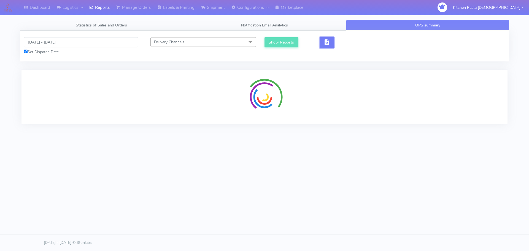
click at [329, 41] on span "button" at bounding box center [326, 43] width 7 height 5
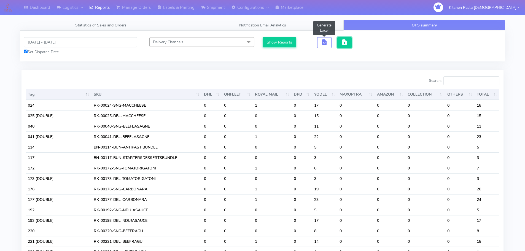
click at [344, 44] on span "button" at bounding box center [344, 43] width 7 height 5
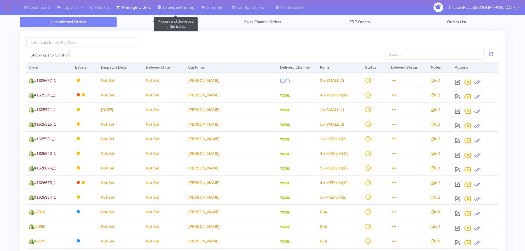
drag, startPoint x: 164, startPoint y: 9, endPoint x: 190, endPoint y: 13, distance: 25.5
click at [164, 9] on link "Labels & Printing" at bounding box center [176, 7] width 44 height 15
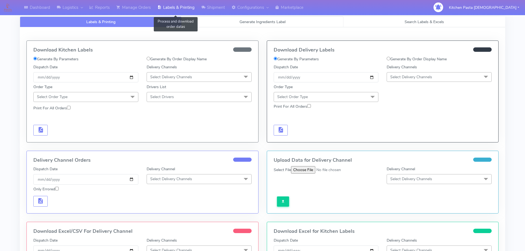
select select
click at [226, 17] on link "Generate Ingredients Label" at bounding box center [263, 22] width 162 height 11
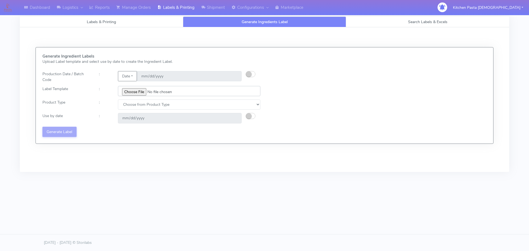
click at [133, 92] on input "file" at bounding box center [189, 91] width 142 height 10
click at [139, 94] on input "file" at bounding box center [189, 91] width 142 height 10
click at [381, 86] on div "Generate Ingredient Labels Upload Label template and select use by date to crea…" at bounding box center [264, 95] width 452 height 83
click at [135, 91] on input "file" at bounding box center [189, 91] width 142 height 10
drag, startPoint x: 97, startPoint y: 7, endPoint x: 134, endPoint y: 12, distance: 38.1
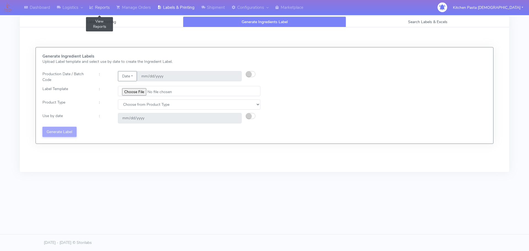
click at [97, 7] on link "Reports" at bounding box center [99, 7] width 27 height 15
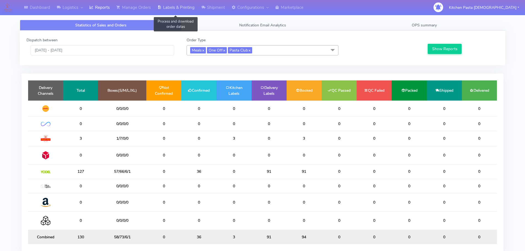
click at [179, 6] on link "Labels & Printing" at bounding box center [176, 7] width 44 height 15
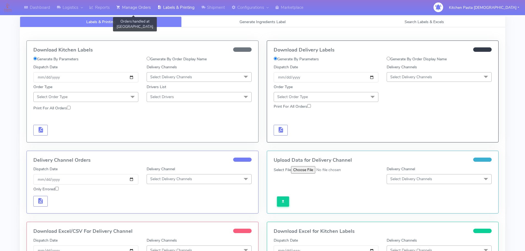
click at [128, 6] on link "Manage Orders" at bounding box center [133, 7] width 41 height 15
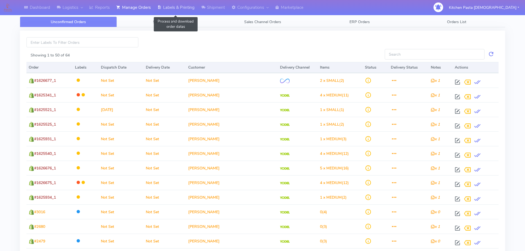
click at [187, 9] on link "Labels & Printing" at bounding box center [176, 7] width 44 height 15
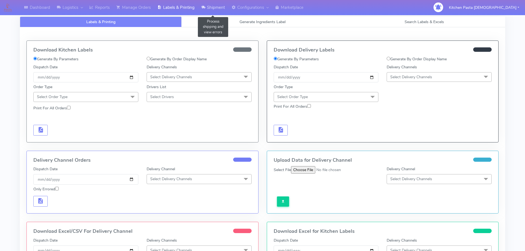
click at [215, 10] on link "Shipment" at bounding box center [213, 7] width 30 height 15
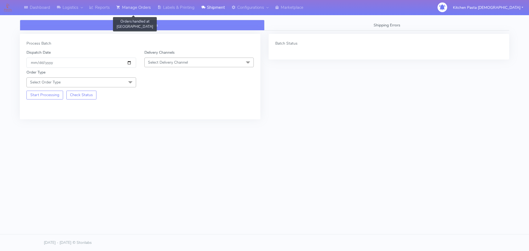
click at [124, 4] on link "Manage Orders" at bounding box center [133, 7] width 41 height 15
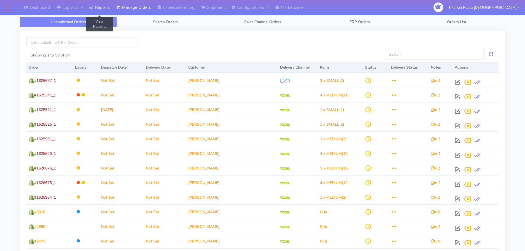
click at [102, 9] on link "Reports" at bounding box center [99, 7] width 27 height 15
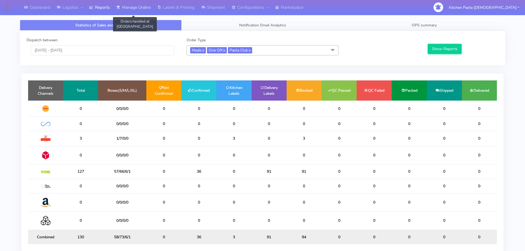
click at [124, 9] on link "Manage Orders" at bounding box center [133, 7] width 41 height 15
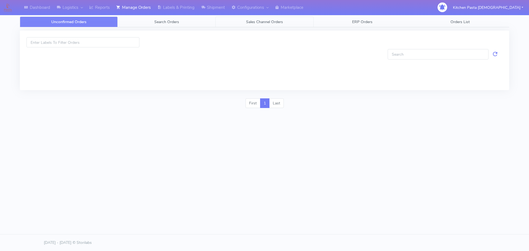
click at [248, 18] on link "Sales Channel Orders" at bounding box center [264, 22] width 98 height 11
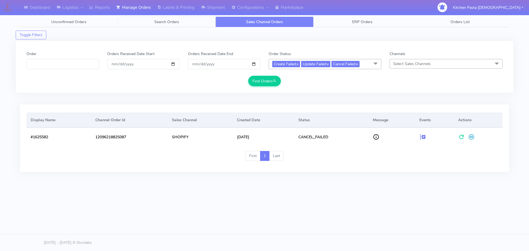
click at [190, 26] on link "Search Orders" at bounding box center [167, 22] width 98 height 11
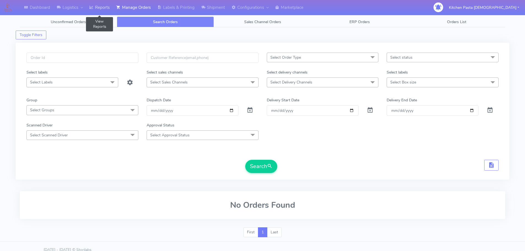
click at [110, 7] on link "Reports" at bounding box center [99, 7] width 27 height 15
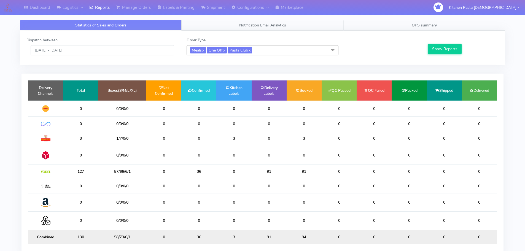
click at [369, 30] on link "OPS summary" at bounding box center [424, 25] width 162 height 11
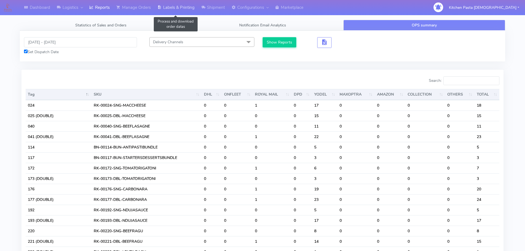
click at [170, 6] on link "Labels & Printing" at bounding box center [176, 7] width 44 height 15
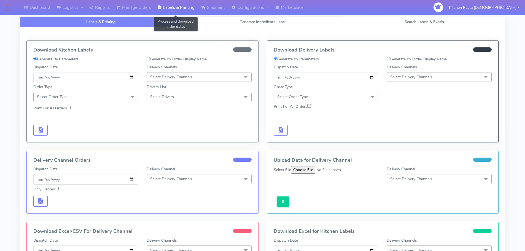
select select
click at [198, 19] on link "Generate Ingredients Label" at bounding box center [263, 22] width 162 height 11
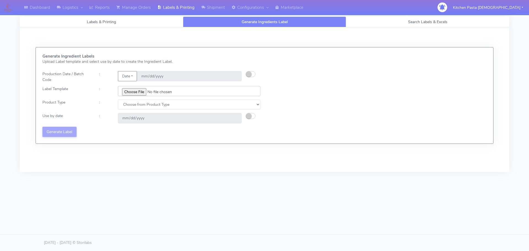
click at [140, 92] on input "file" at bounding box center [189, 91] width 142 height 10
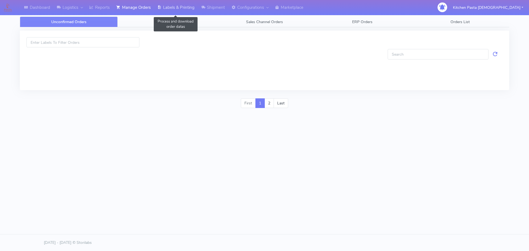
click at [177, 11] on link "Labels & Printing" at bounding box center [176, 7] width 44 height 15
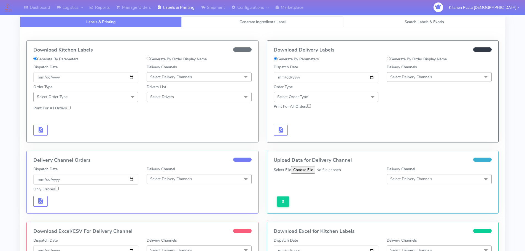
click at [225, 24] on link "Generate Ingredients Label" at bounding box center [263, 22] width 162 height 11
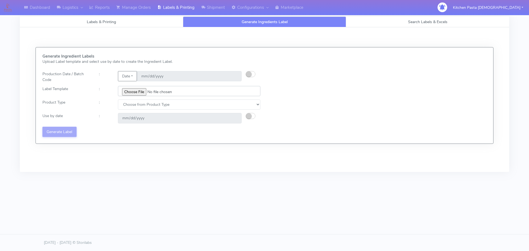
click at [136, 96] on input "file" at bounding box center [189, 91] width 142 height 10
click at [126, 92] on input "file" at bounding box center [189, 91] width 142 height 10
type input "C:\fakepath\Ecom_176 _v6.jpg"
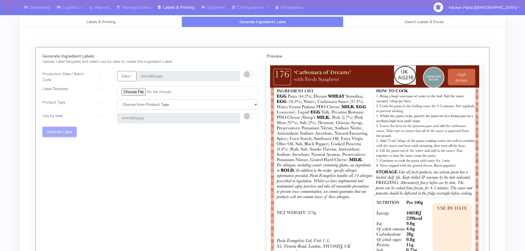
click at [152, 107] on select "Choose from Product Type ECOM ERETAIL CIRCULAR CIRC_DESERTS LASAGNE" at bounding box center [187, 104] width 141 height 10
click at [117, 99] on select "Choose from Product Type ECOM ERETAIL CIRCULAR CIRC_DESERTS LASAGNE" at bounding box center [187, 104] width 141 height 10
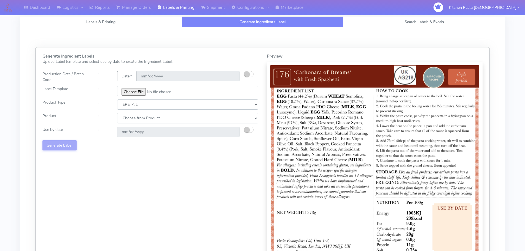
click at [135, 109] on select "Choose from Product Type ECOM ERETAIL CIRCULAR CIRC_DESERTS LASAGNE" at bounding box center [187, 104] width 141 height 10
select select "0"
click at [117, 99] on select "Choose from Product Type ECOM ERETAIL CIRCULAR CIRC_DESERTS LASAGNE" at bounding box center [187, 104] width 141 height 10
drag, startPoint x: 129, startPoint y: 117, endPoint x: 130, endPoint y: 123, distance: 5.5
click at [129, 118] on select "Choose from Product PLAIN PASTA (EXCEPT HURRA) HURRA FILLED PASTA BUTTER (INTER…" at bounding box center [187, 118] width 141 height 10
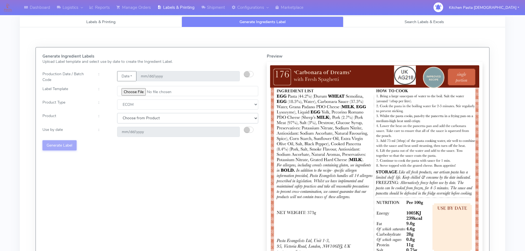
select select "0"
click at [117, 113] on select "Choose from Product PLAIN PASTA (EXCEPT HURRA) HURRA FILLED PASTA BUTTER (INTER…" at bounding box center [187, 118] width 141 height 10
click at [244, 128] on small "button" at bounding box center [247, 130] width 6 height 6
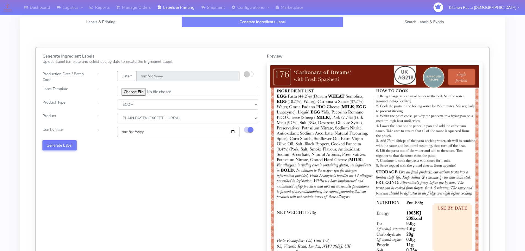
click at [232, 131] on input "[DATE]" at bounding box center [178, 132] width 123 height 10
type input "[DATE]"
click at [63, 147] on button "Generate Label" at bounding box center [59, 145] width 34 height 10
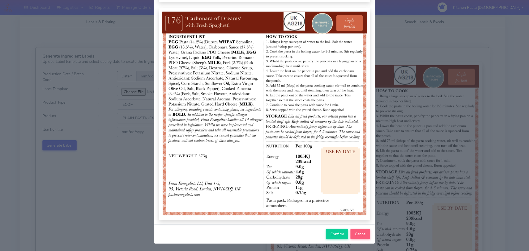
scroll to position [57, 0]
click at [336, 232] on span "Confirm" at bounding box center [337, 233] width 14 height 5
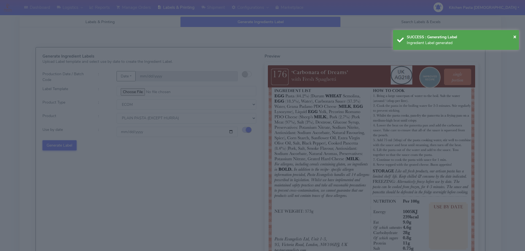
select select
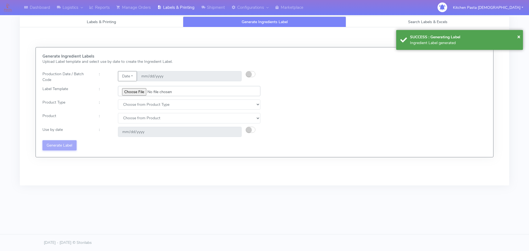
click at [131, 91] on input "file" at bounding box center [189, 91] width 142 height 10
type input "C:\fakepath\Ecom_177 _v6.jpg"
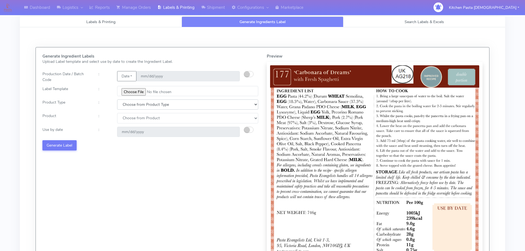
drag, startPoint x: 139, startPoint y: 103, endPoint x: 134, endPoint y: 109, distance: 7.2
click at [138, 104] on select "Choose from Product Type ECOM ERETAIL CIRCULAR CIRC_DESERTS LASAGNE" at bounding box center [187, 104] width 141 height 10
select select "0"
click at [117, 99] on select "Choose from Product Type ECOM ERETAIL CIRCULAR CIRC_DESERTS LASAGNE" at bounding box center [187, 104] width 141 height 10
click at [126, 121] on select "Choose from Product PLAIN PASTA (EXCEPT HURRA) HURRA FILLED PASTA BUTTER (INTER…" at bounding box center [187, 118] width 141 height 10
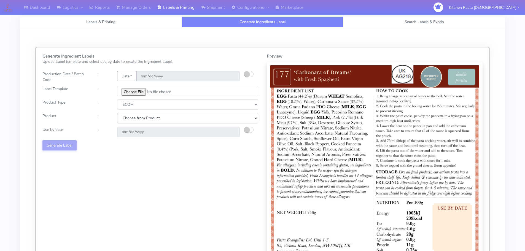
select select "0"
click at [117, 113] on select "Choose from Product PLAIN PASTA (EXCEPT HURRA) HURRA FILLED PASTA BUTTER (INTER…" at bounding box center [187, 118] width 141 height 10
click at [248, 131] on small "button" at bounding box center [247, 130] width 6 height 6
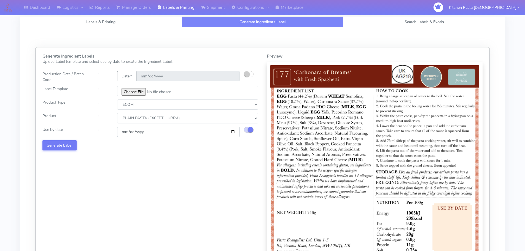
click at [233, 131] on input "[DATE]" at bounding box center [178, 132] width 123 height 10
type input "2025-10-02"
click at [53, 143] on button "Generate Label" at bounding box center [59, 145] width 34 height 10
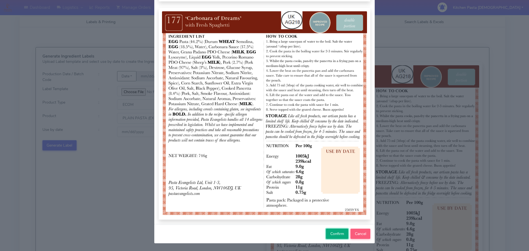
click at [332, 235] on span "Confirm" at bounding box center [337, 233] width 14 height 5
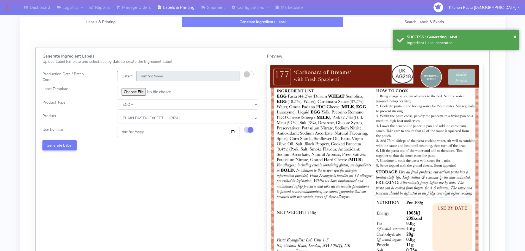
select select
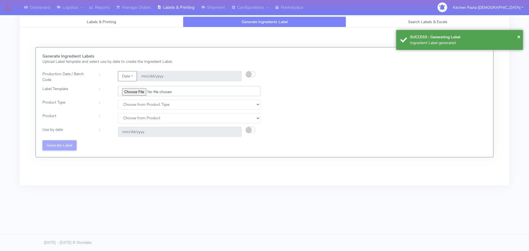
click at [132, 90] on input "file" at bounding box center [189, 91] width 142 height 10
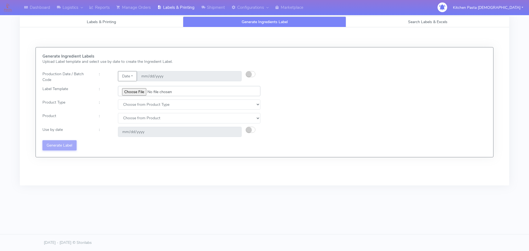
type input "C:\fakepath\Ecom_256_V4.jpg"
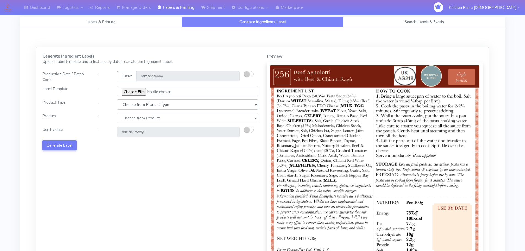
click at [134, 106] on select "Choose from Product Type ECOM ERETAIL CIRCULAR CIRC_DESERTS LASAGNE" at bounding box center [187, 104] width 141 height 10
select select "0"
click at [117, 99] on select "Choose from Product Type ECOM ERETAIL CIRCULAR CIRC_DESERTS LASAGNE" at bounding box center [187, 104] width 141 height 10
drag, startPoint x: 129, startPoint y: 118, endPoint x: 129, endPoint y: 123, distance: 5.0
click at [129, 119] on select "Choose from Product PLAIN PASTA (EXCEPT HURRA) HURRA FILLED PASTA BUTTER (INTER…" at bounding box center [187, 118] width 141 height 10
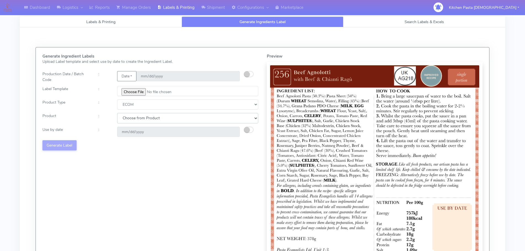
select select "0"
click at [117, 113] on select "Choose from Product PLAIN PASTA (EXCEPT HURRA) HURRA FILLED PASTA BUTTER (INTER…" at bounding box center [187, 118] width 141 height 10
drag, startPoint x: 248, startPoint y: 130, endPoint x: 245, endPoint y: 131, distance: 3.3
click at [248, 130] on small "button" at bounding box center [247, 130] width 6 height 6
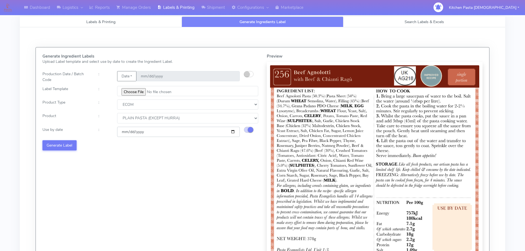
click at [230, 131] on input "[DATE]" at bounding box center [178, 132] width 123 height 10
type input "[DATE]"
click at [55, 140] on button "Generate Label" at bounding box center [59, 145] width 34 height 10
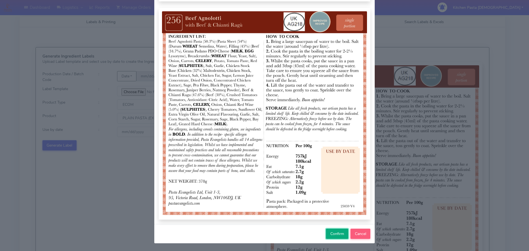
click at [330, 232] on span "Confirm" at bounding box center [337, 233] width 14 height 5
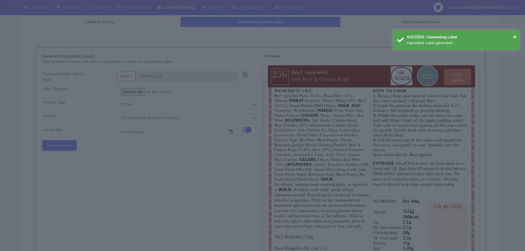
select select
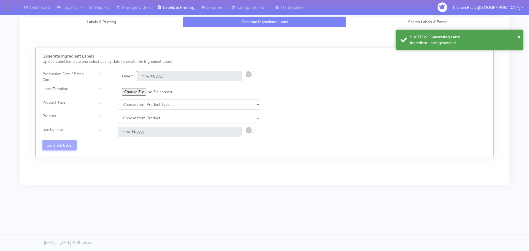
click at [139, 91] on input "file" at bounding box center [189, 91] width 142 height 10
type input "C:\fakepath\Ecom_257_V4.jpg"
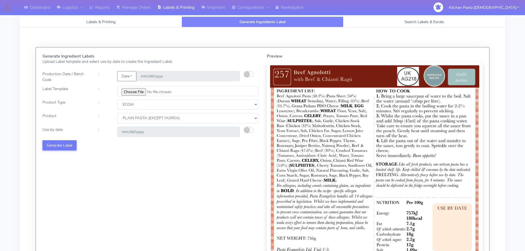
select select "0"
click at [243, 129] on div "[DATE]" at bounding box center [178, 132] width 131 height 10
click at [245, 130] on small "button" at bounding box center [247, 130] width 6 height 6
click at [231, 132] on input "[DATE]" at bounding box center [178, 132] width 123 height 10
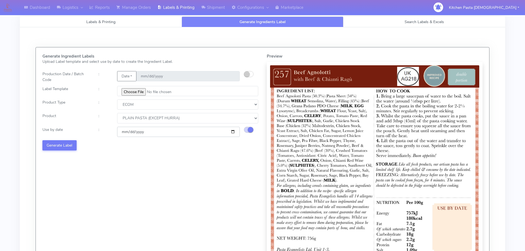
type input "[DATE]"
click at [69, 145] on button "Generate Label" at bounding box center [59, 145] width 34 height 10
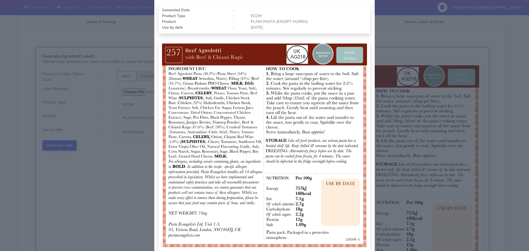
scroll to position [57, 0]
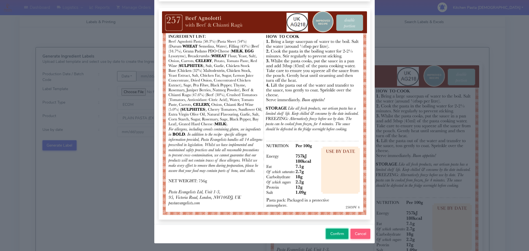
click at [331, 231] on span "Confirm" at bounding box center [337, 233] width 14 height 5
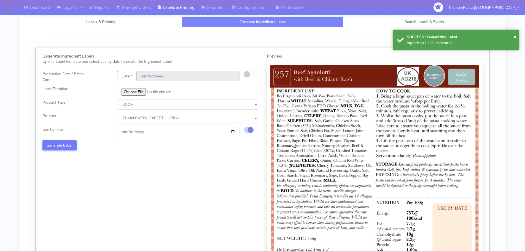
select select
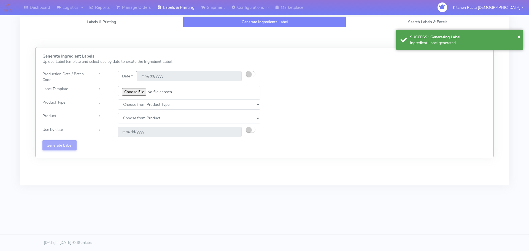
click at [133, 92] on input "file" at bounding box center [189, 91] width 142 height 10
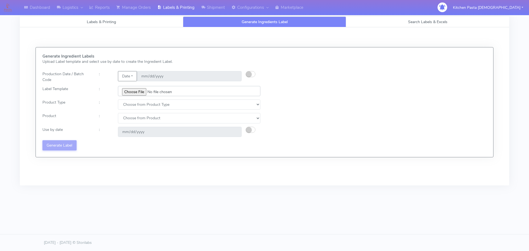
type input "C:\fakepath\Ecom_172_V3.jpg"
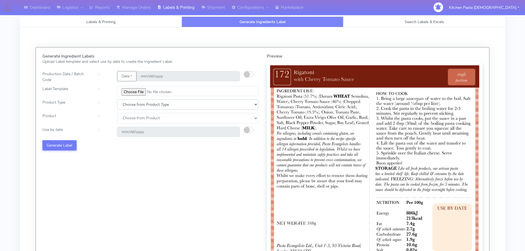
drag, startPoint x: 140, startPoint y: 110, endPoint x: 134, endPoint y: 109, distance: 6.2
click at [140, 110] on select "Choose from Product Type ECOM ERETAIL CIRCULAR CIRC_DESERTS LASAGNE" at bounding box center [187, 104] width 141 height 10
select select "0"
click at [117, 99] on select "Choose from Product Type ECOM ERETAIL CIRCULAR CIRC_DESERTS LASAGNE" at bounding box center [187, 104] width 141 height 10
click at [128, 116] on select "Choose from Product PLAIN PASTA (EXCEPT HURRA) HURRA FILLED PASTA BUTTER (INTER…" at bounding box center [187, 118] width 141 height 10
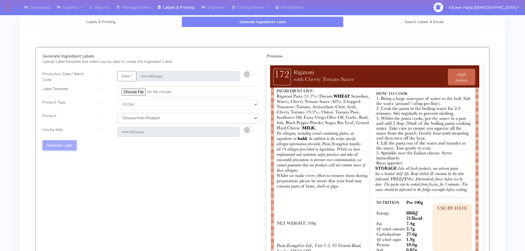
select select "0"
click at [117, 113] on select "Choose from Product PLAIN PASTA (EXCEPT HURRA) HURRA FILLED PASTA BUTTER (INTER…" at bounding box center [187, 118] width 141 height 10
click at [244, 128] on div at bounding box center [253, 132] width 19 height 10
click at [249, 131] on small "button" at bounding box center [247, 130] width 6 height 6
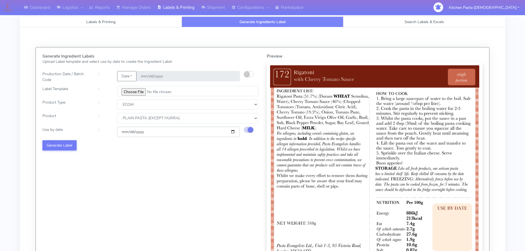
click at [232, 132] on input "[DATE]" at bounding box center [178, 132] width 123 height 10
type input "[DATE]"
click at [75, 144] on button "Generate Label" at bounding box center [59, 145] width 34 height 10
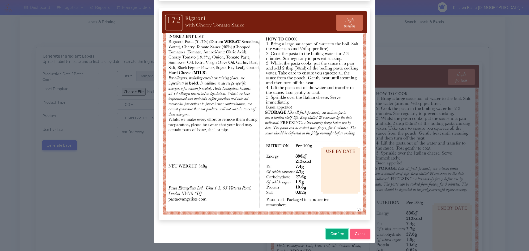
click at [341, 238] on button "Confirm" at bounding box center [337, 234] width 22 height 10
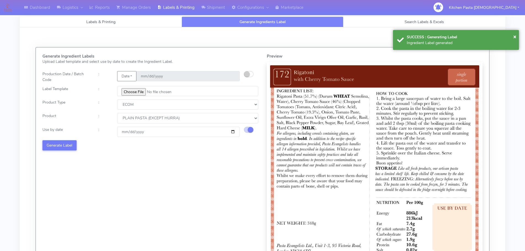
select select
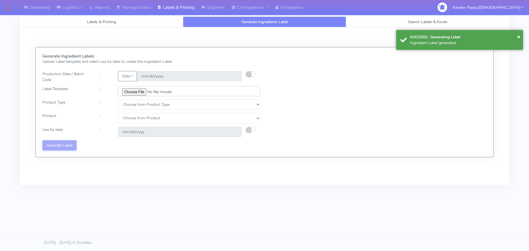
click at [134, 89] on input "file" at bounding box center [189, 91] width 142 height 10
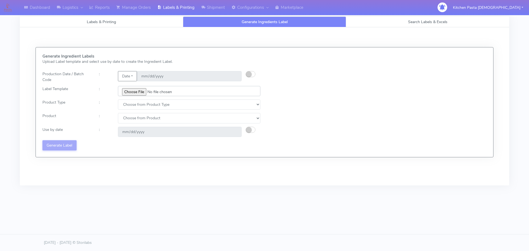
type input "C:\fakepath\Ecom_173_V3.jpg"
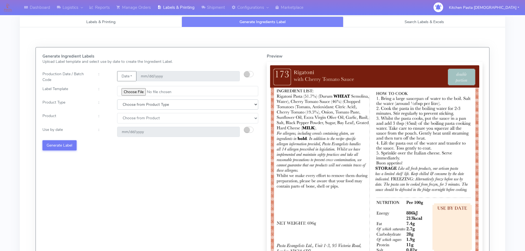
drag, startPoint x: 129, startPoint y: 102, endPoint x: 129, endPoint y: 109, distance: 6.6
click at [129, 102] on select "Choose from Product Type ECOM ERETAIL CIRCULAR CIRC_DESERTS LASAGNE" at bounding box center [187, 104] width 141 height 10
select select "0"
click at [117, 99] on select "Choose from Product Type ECOM ERETAIL CIRCULAR CIRC_DESERTS LASAGNE" at bounding box center [187, 104] width 141 height 10
drag, startPoint x: 127, startPoint y: 120, endPoint x: 127, endPoint y: 123, distance: 3.0
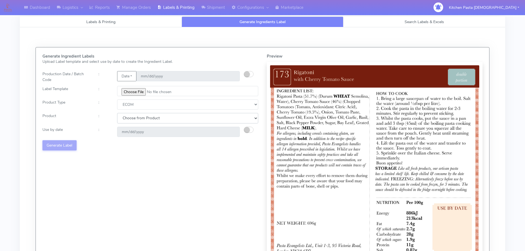
click at [127, 120] on select "Choose from Product PLAIN PASTA (EXCEPT HURRA) HURRA FILLED PASTA BUTTER (INTER…" at bounding box center [187, 118] width 141 height 10
select select "0"
click at [117, 113] on select "Choose from Product PLAIN PASTA (EXCEPT HURRA) HURRA FILLED PASTA BUTTER (INTER…" at bounding box center [187, 118] width 141 height 10
click at [247, 128] on small "button" at bounding box center [247, 130] width 6 height 6
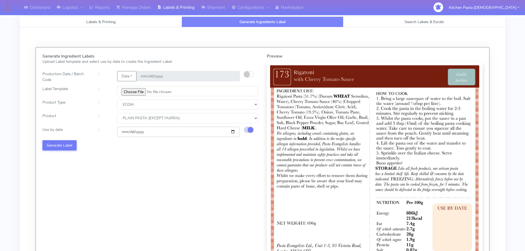
click at [233, 131] on input "2025-09-29" at bounding box center [178, 132] width 123 height 10
type input "2025-10-06"
click at [58, 148] on button "Generate Label" at bounding box center [59, 145] width 34 height 10
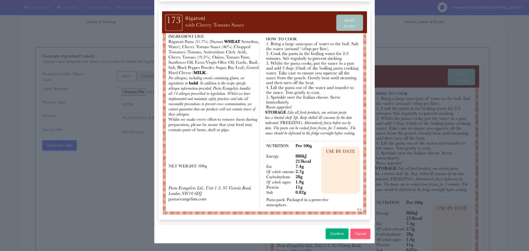
click at [337, 232] on span "Confirm" at bounding box center [337, 233] width 14 height 5
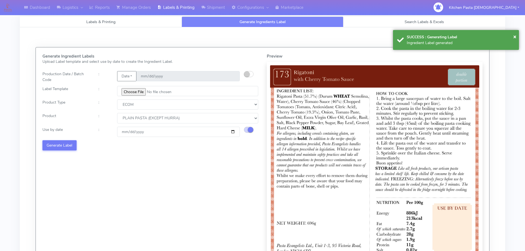
select select
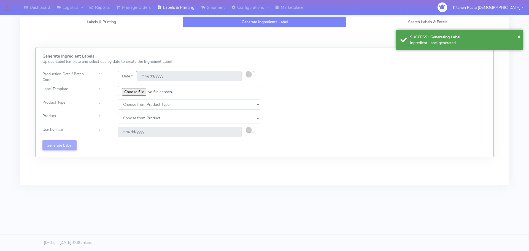
click at [128, 87] on input "file" at bounding box center [189, 91] width 142 height 10
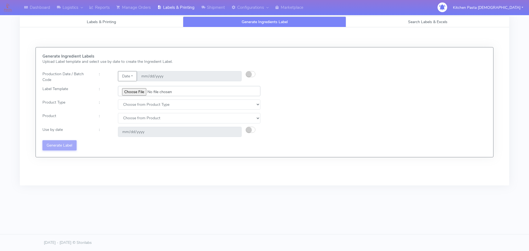
type input "C:\fakepath\Ecom_250_V3.jpg"
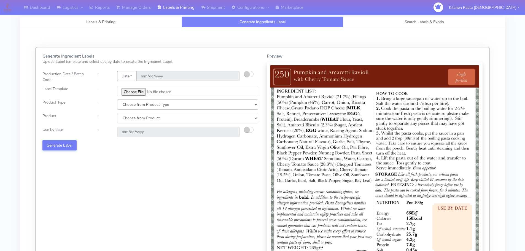
click at [140, 102] on select "Choose from Product Type ECOM ERETAIL CIRCULAR CIRC_DESERTS LASAGNE" at bounding box center [187, 104] width 141 height 10
select select "0"
click at [117, 99] on select "Choose from Product Type ECOM ERETAIL CIRCULAR CIRC_DESERTS LASAGNE" at bounding box center [187, 104] width 141 height 10
drag, startPoint x: 136, startPoint y: 118, endPoint x: 136, endPoint y: 122, distance: 4.4
click at [136, 120] on select "Choose from Product PLAIN PASTA (EXCEPT HURRA) HURRA FILLED PASTA BUTTER (INTER…" at bounding box center [187, 118] width 141 height 10
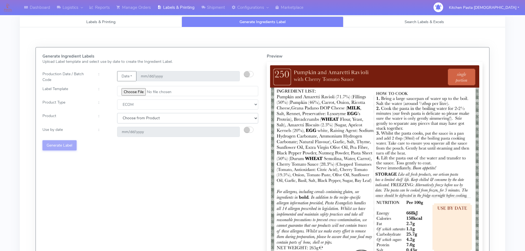
select select "0"
click at [117, 113] on select "Choose from Product PLAIN PASTA (EXCEPT HURRA) HURRA FILLED PASTA BUTTER (INTER…" at bounding box center [187, 118] width 141 height 10
click at [251, 129] on button "button" at bounding box center [249, 130] width 10 height 6
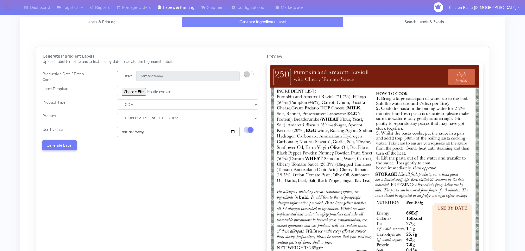
click at [234, 132] on input "2025-09-29" at bounding box center [178, 132] width 123 height 10
type input "2025-10-13"
click at [63, 147] on button "Generate Label" at bounding box center [59, 145] width 34 height 10
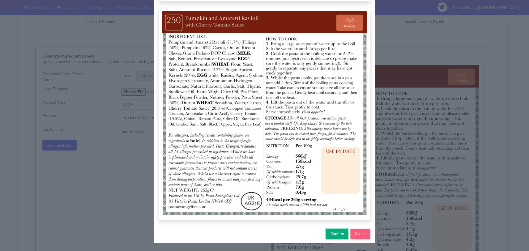
click at [338, 231] on button "Confirm" at bounding box center [337, 234] width 22 height 10
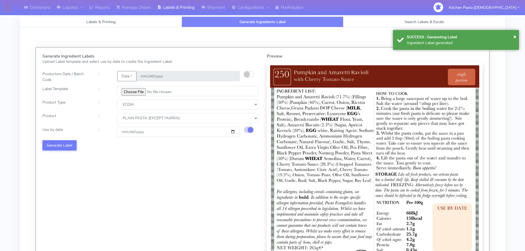
select select
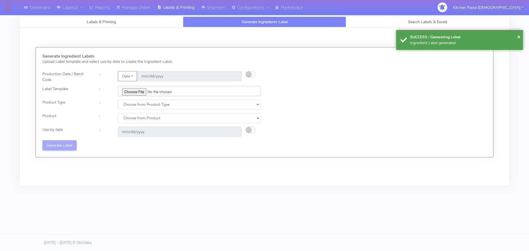
click at [140, 91] on input "file" at bounding box center [189, 91] width 142 height 10
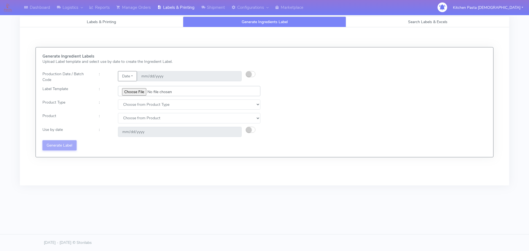
type input "C:\fakepath\Ecom_251_V3.jpg"
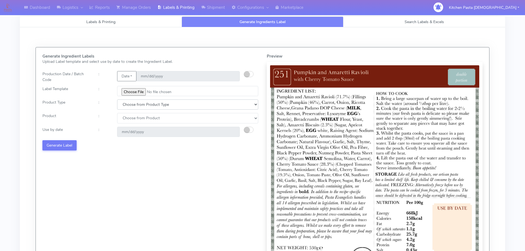
click at [137, 105] on select "Choose from Product Type ECOM ERETAIL CIRCULAR CIRC_DESERTS LASAGNE" at bounding box center [187, 104] width 141 height 10
select select "0"
click at [117, 99] on select "Choose from Product Type ECOM ERETAIL CIRCULAR CIRC_DESERTS LASAGNE" at bounding box center [187, 104] width 141 height 10
click at [137, 121] on select "Choose from Product PLAIN PASTA (EXCEPT HURRA) HURRA FILLED PASTA BUTTER (INTER…" at bounding box center [187, 118] width 141 height 10
select select "0"
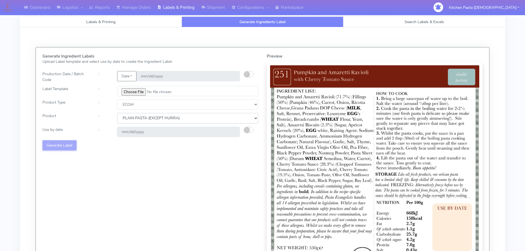
click at [117, 113] on select "Choose from Product PLAIN PASTA (EXCEPT HURRA) HURRA FILLED PASTA BUTTER (INTER…" at bounding box center [187, 118] width 141 height 10
click at [247, 129] on small "button" at bounding box center [247, 130] width 6 height 6
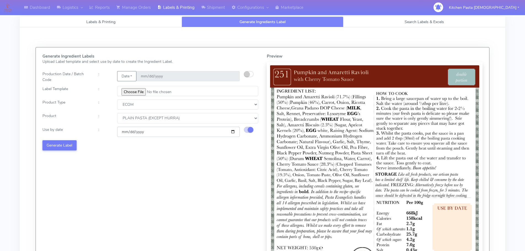
click at [234, 131] on input "2025-09-29" at bounding box center [178, 132] width 123 height 10
type input "2025-10-13"
click at [74, 142] on button "Generate Label" at bounding box center [59, 145] width 34 height 10
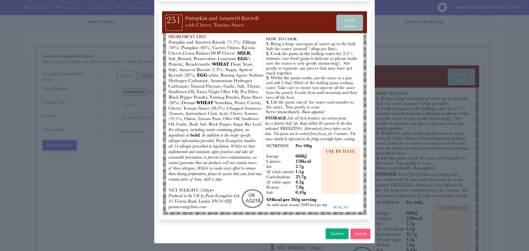
click at [332, 237] on button "Confirm" at bounding box center [337, 234] width 22 height 10
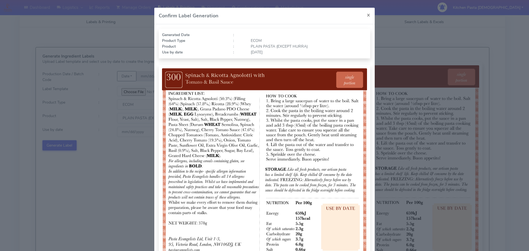
select select "0"
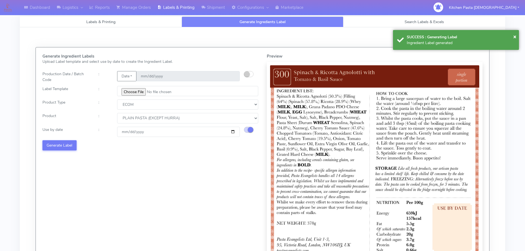
select select
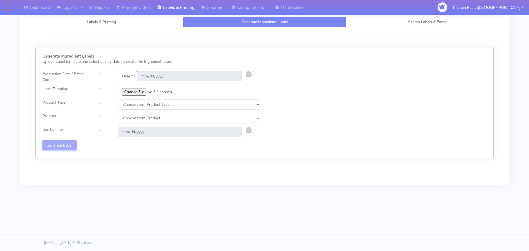
click at [143, 87] on input "file" at bounding box center [189, 91] width 142 height 10
type input "C:\fakepath\Ecom_301_V2.jpg"
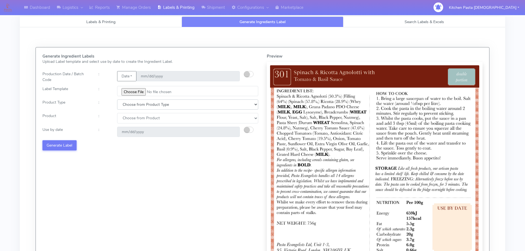
click at [143, 103] on select "Choose from Product Type ECOM ERETAIL CIRCULAR CIRC_DESERTS LASAGNE" at bounding box center [187, 104] width 141 height 10
select select "0"
click at [117, 99] on select "Choose from Product Type ECOM ERETAIL CIRCULAR CIRC_DESERTS LASAGNE" at bounding box center [187, 104] width 141 height 10
drag, startPoint x: 137, startPoint y: 119, endPoint x: 138, endPoint y: 123, distance: 3.9
click at [137, 119] on select "Choose from Product PLAIN PASTA (EXCEPT HURRA) HURRA FILLED PASTA BUTTER (INTER…" at bounding box center [187, 118] width 141 height 10
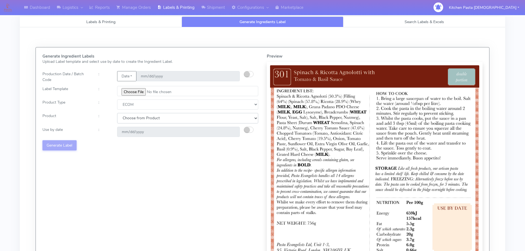
select select "0"
click at [117, 113] on select "Choose from Product PLAIN PASTA (EXCEPT HURRA) HURRA FILLED PASTA BUTTER (INTER…" at bounding box center [187, 118] width 141 height 10
click at [253, 131] on button "button" at bounding box center [249, 130] width 10 height 6
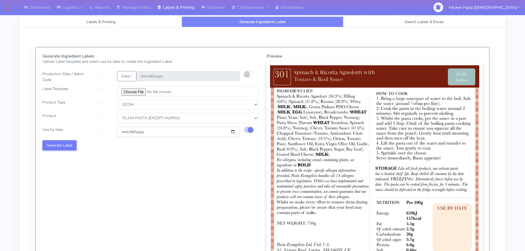
click at [232, 131] on input "2025-09-29" at bounding box center [178, 132] width 123 height 10
type input "2025-10-06"
click at [62, 141] on button "Generate Label" at bounding box center [59, 145] width 34 height 10
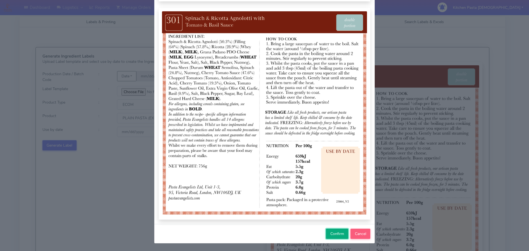
click at [332, 236] on span "Confirm" at bounding box center [337, 233] width 14 height 5
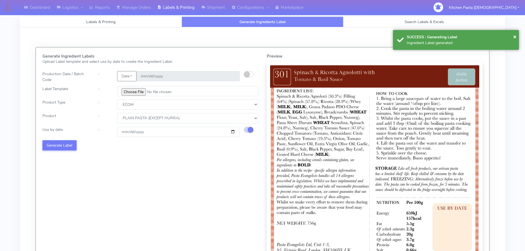
select select
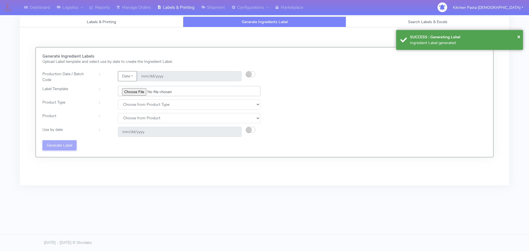
click at [136, 91] on input "file" at bounding box center [189, 91] width 142 height 10
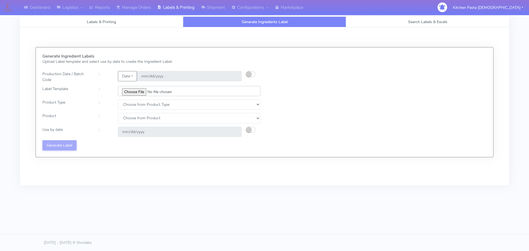
type input "C:\fakepath\Ecom_352_V2.jpg"
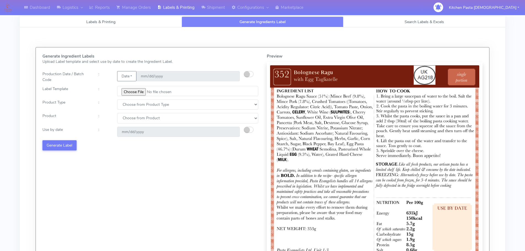
click at [137, 99] on div "Generate Ingredient Labels Upload Label template and select use by date to crea…" at bounding box center [150, 166] width 224 height 224
click at [139, 108] on select "Choose from Product Type ECOM ERETAIL CIRCULAR CIRC_DESERTS LASAGNE" at bounding box center [187, 104] width 141 height 10
select select "0"
click at [117, 99] on select "Choose from Product Type ECOM ERETAIL CIRCULAR CIRC_DESERTS LASAGNE" at bounding box center [187, 104] width 141 height 10
click at [137, 122] on select "Choose from Product PLAIN PASTA (EXCEPT HURRA) HURRA FILLED PASTA BUTTER (INTER…" at bounding box center [187, 118] width 141 height 10
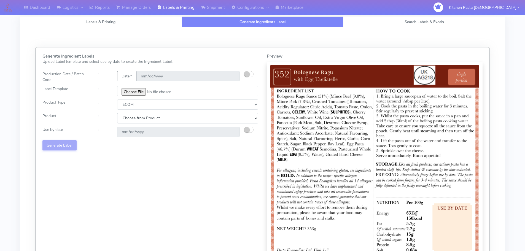
select select "0"
click at [117, 113] on select "Choose from Product PLAIN PASTA (EXCEPT HURRA) HURRA FILLED PASTA BUTTER (INTER…" at bounding box center [187, 118] width 141 height 10
click at [245, 130] on small "button" at bounding box center [247, 130] width 6 height 6
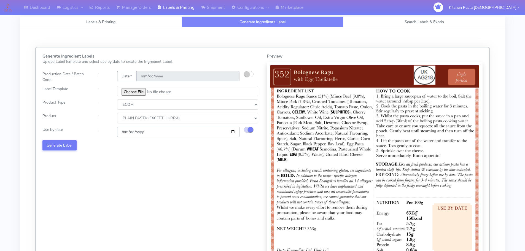
click at [233, 131] on input "2025-09-29" at bounding box center [178, 132] width 123 height 10
type input "2025-10-06"
click at [67, 144] on button "Generate Label" at bounding box center [59, 145] width 34 height 10
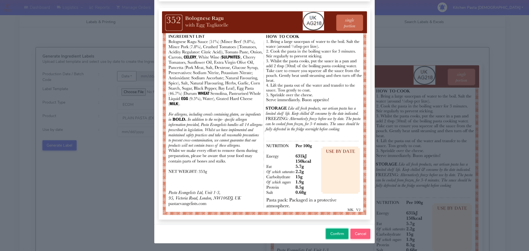
click at [330, 238] on button "Confirm" at bounding box center [337, 234] width 22 height 10
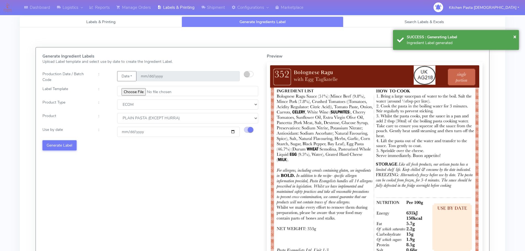
select select
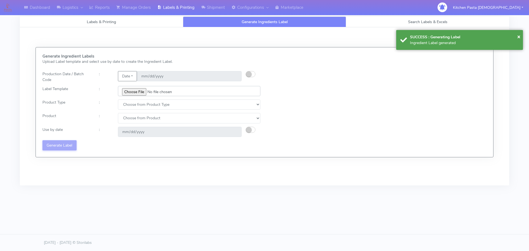
click at [139, 90] on input "file" at bounding box center [189, 91] width 142 height 10
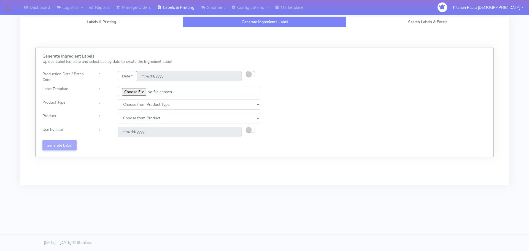
type input "C:\fakepath\Ecom_353_V2.jpg"
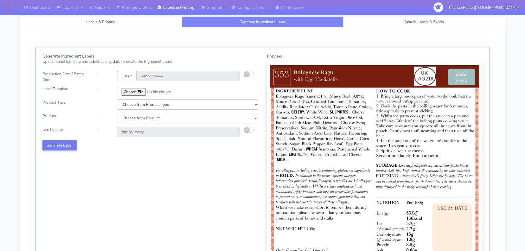
drag, startPoint x: 133, startPoint y: 103, endPoint x: 137, endPoint y: 109, distance: 6.7
click at [133, 103] on select "Choose from Product Type ECOM ERETAIL CIRCULAR CIRC_DESERTS LASAGNE" at bounding box center [187, 104] width 141 height 10
select select "0"
click at [117, 99] on select "Choose from Product Type ECOM ERETAIL CIRCULAR CIRC_DESERTS LASAGNE" at bounding box center [187, 104] width 141 height 10
click at [133, 118] on select "Choose from Product PLAIN PASTA (EXCEPT HURRA) HURRA FILLED PASTA BUTTER (INTER…" at bounding box center [187, 118] width 141 height 10
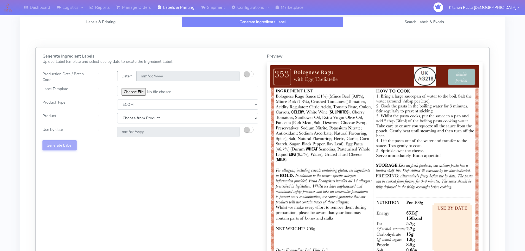
select select "0"
click at [117, 113] on select "Choose from Product PLAIN PASTA (EXCEPT HURRA) HURRA FILLED PASTA BUTTER (INTER…" at bounding box center [187, 118] width 141 height 10
click at [244, 129] on button "button" at bounding box center [249, 130] width 10 height 6
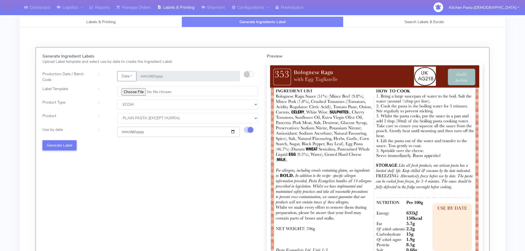
click at [232, 131] on input "2025-09-29" at bounding box center [178, 132] width 123 height 10
type input "2025-10-06"
click at [63, 143] on button "Generate Label" at bounding box center [59, 145] width 34 height 10
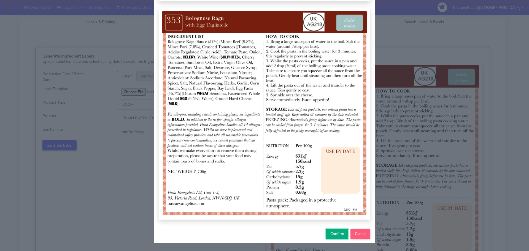
click at [332, 232] on span "Confirm" at bounding box center [337, 233] width 14 height 5
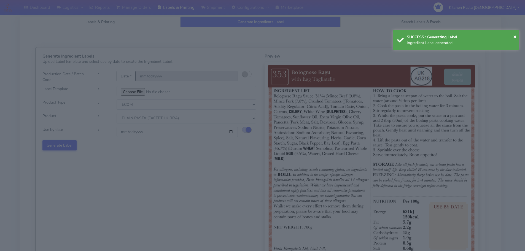
select select
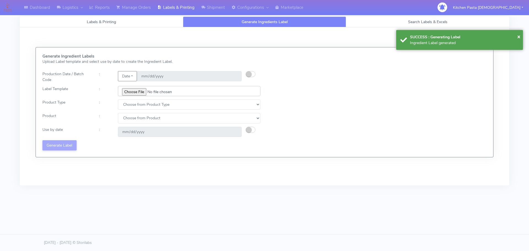
click at [136, 92] on input "file" at bounding box center [189, 91] width 142 height 10
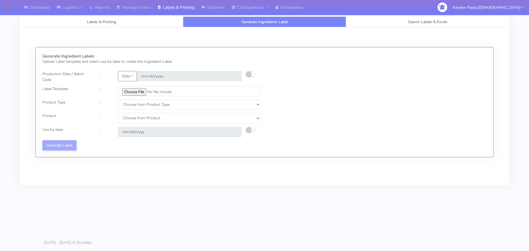
click at [382, 135] on div "Generate Ingredient Labels Upload Label template and select use by date to crea…" at bounding box center [264, 102] width 452 height 96
click at [140, 95] on input "file" at bounding box center [189, 91] width 142 height 10
type input "C:\fakepath\Ecom_350_V1.jpg"
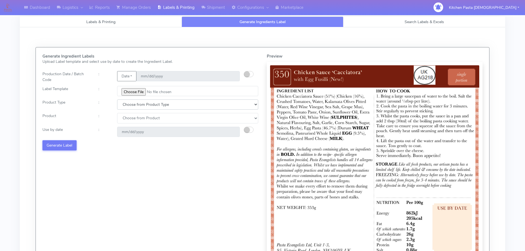
drag, startPoint x: 149, startPoint y: 103, endPoint x: 148, endPoint y: 108, distance: 5.3
click at [149, 107] on select "Choose from Product Type ECOM ERETAIL CIRCULAR CIRC_DESERTS LASAGNE" at bounding box center [187, 104] width 141 height 10
select select "0"
click at [117, 99] on select "Choose from Product Type ECOM ERETAIL CIRCULAR CIRC_DESERTS LASAGNE" at bounding box center [187, 104] width 141 height 10
drag, startPoint x: 135, startPoint y: 118, endPoint x: 135, endPoint y: 122, distance: 3.9
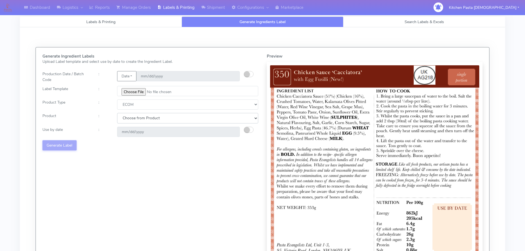
click at [135, 119] on select "Choose from Product PLAIN PASTA (EXCEPT HURRA) HURRA FILLED PASTA BUTTER (INTER…" at bounding box center [187, 118] width 141 height 10
select select "0"
click at [117, 113] on select "Choose from Product PLAIN PASTA (EXCEPT HURRA) HURRA FILLED PASTA BUTTER (INTER…" at bounding box center [187, 118] width 141 height 10
click at [248, 131] on small "button" at bounding box center [247, 130] width 6 height 6
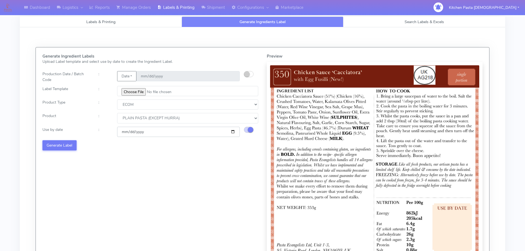
click at [233, 132] on input "2025-09-29" at bounding box center [178, 132] width 123 height 10
type input "2025-10-06"
click at [68, 144] on button "Generate Label" at bounding box center [59, 145] width 34 height 10
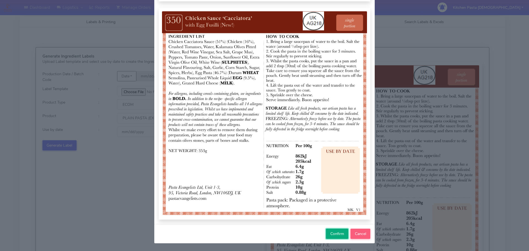
click at [331, 238] on button "Confirm" at bounding box center [337, 234] width 22 height 10
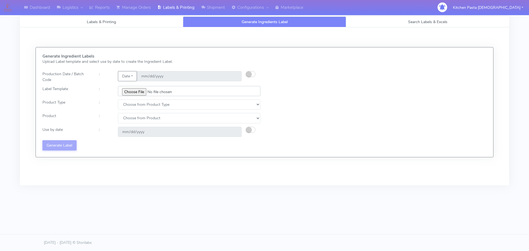
click at [138, 92] on input "file" at bounding box center [189, 91] width 142 height 10
click at [102, 10] on link "Reports" at bounding box center [99, 7] width 27 height 15
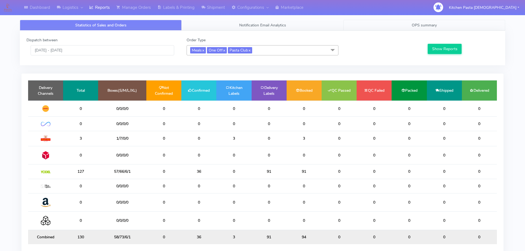
click at [427, 26] on span "OPS summary" at bounding box center [424, 25] width 25 height 5
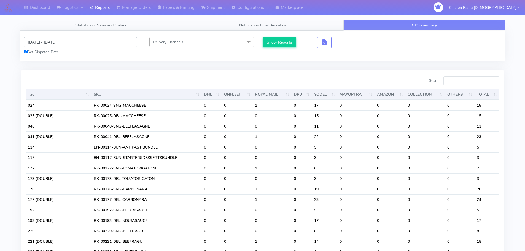
drag, startPoint x: 51, startPoint y: 43, endPoint x: 57, endPoint y: 47, distance: 7.2
click at [53, 43] on input "[DATE] - [DATE]" at bounding box center [80, 42] width 113 height 10
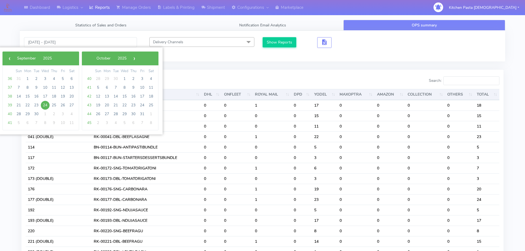
click at [46, 106] on span "24" at bounding box center [45, 105] width 9 height 9
click at [50, 106] on span "25" at bounding box center [54, 105] width 9 height 9
type input "[DATE] - [DATE]"
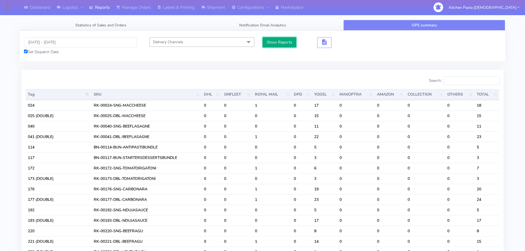
click at [274, 41] on button "Show Reports" at bounding box center [280, 42] width 34 height 10
click at [469, 80] on input "Search:" at bounding box center [471, 80] width 56 height 9
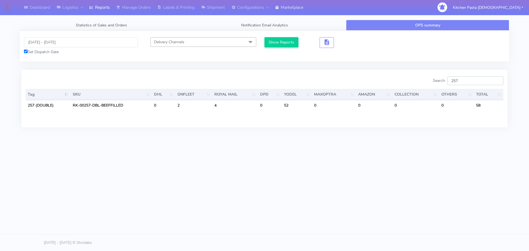
type input "257"
drag, startPoint x: 478, startPoint y: 80, endPoint x: 405, endPoint y: 79, distance: 72.5
click at [405, 79] on div "Search: 257" at bounding box center [386, 81] width 235 height 11
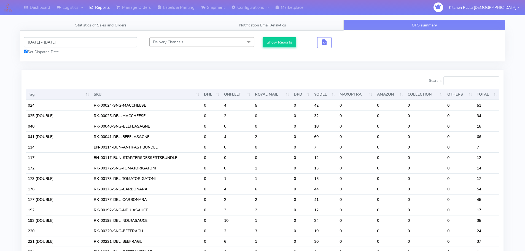
drag, startPoint x: 35, startPoint y: 40, endPoint x: 50, endPoint y: 43, distance: 15.5
click at [35, 40] on input "[DATE] - [DATE]" at bounding box center [80, 42] width 113 height 10
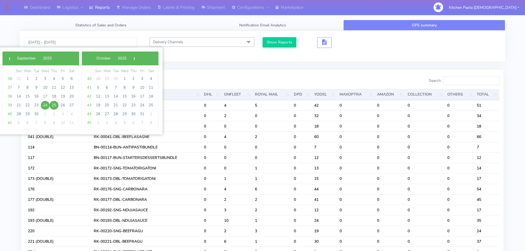
click at [46, 105] on span "24" at bounding box center [45, 105] width 9 height 9
type input "[DATE] - [DATE]"
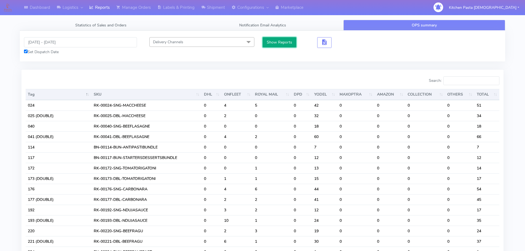
click at [291, 38] on button "Show Reports" at bounding box center [280, 42] width 34 height 10
click at [466, 81] on input "Search:" at bounding box center [471, 80] width 56 height 9
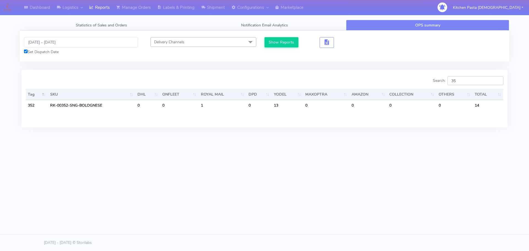
type input "3"
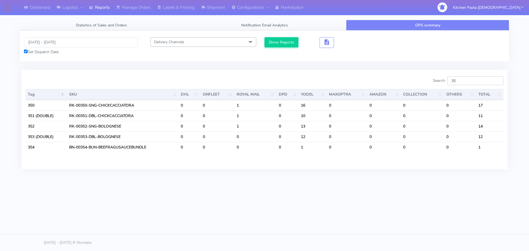
type input "3"
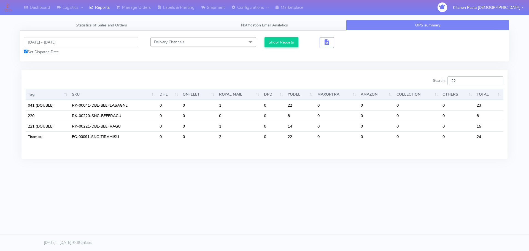
type input "2"
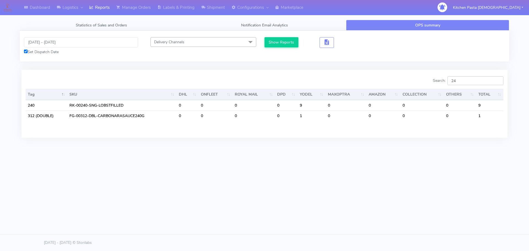
type input "2"
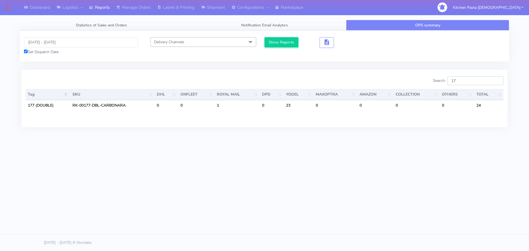
type input "1"
type input "3"
